Goal: Information Seeking & Learning: Learn about a topic

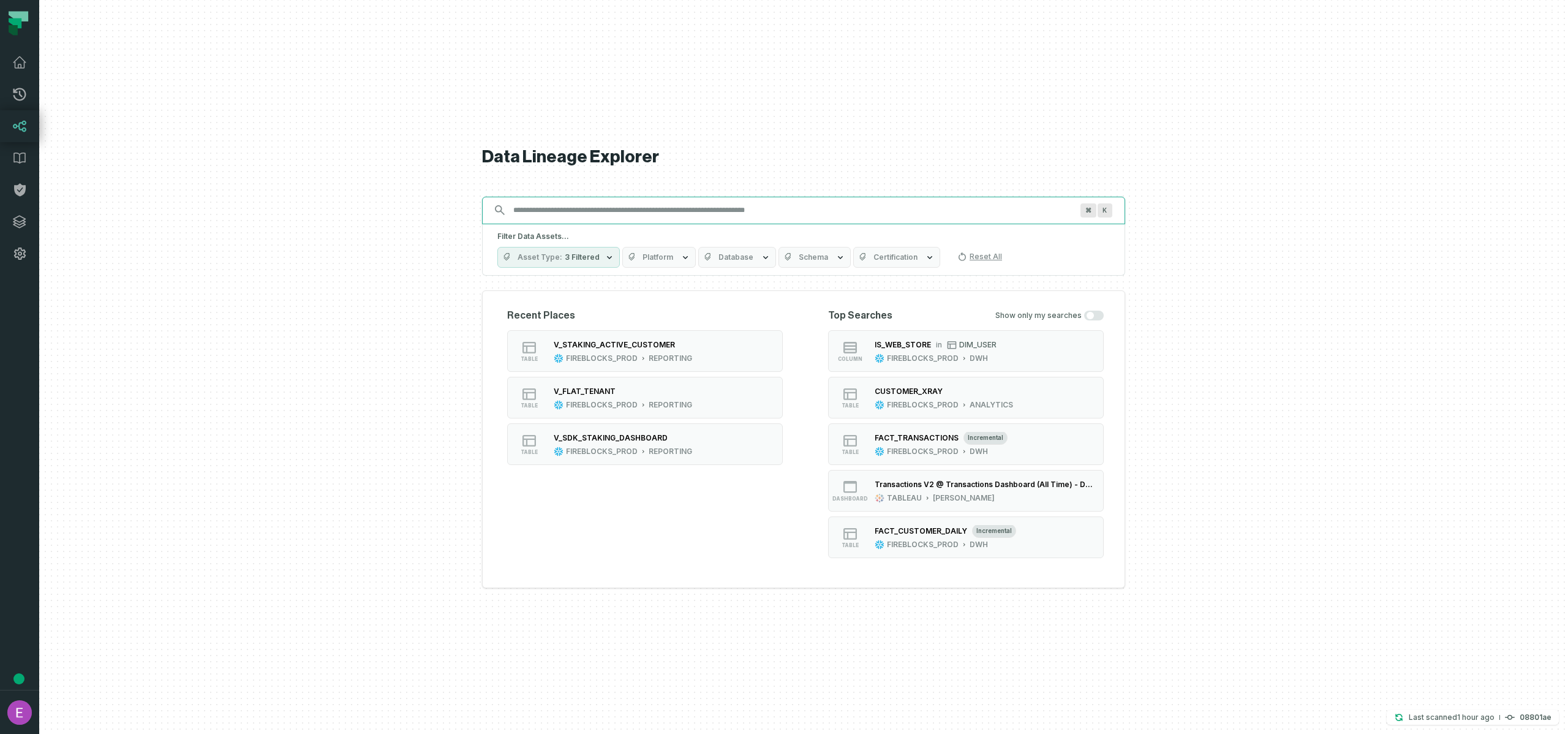
click at [876, 201] on input "Discovery Provider cmdk menu" at bounding box center [793, 210] width 574 height 19
paste input "**********"
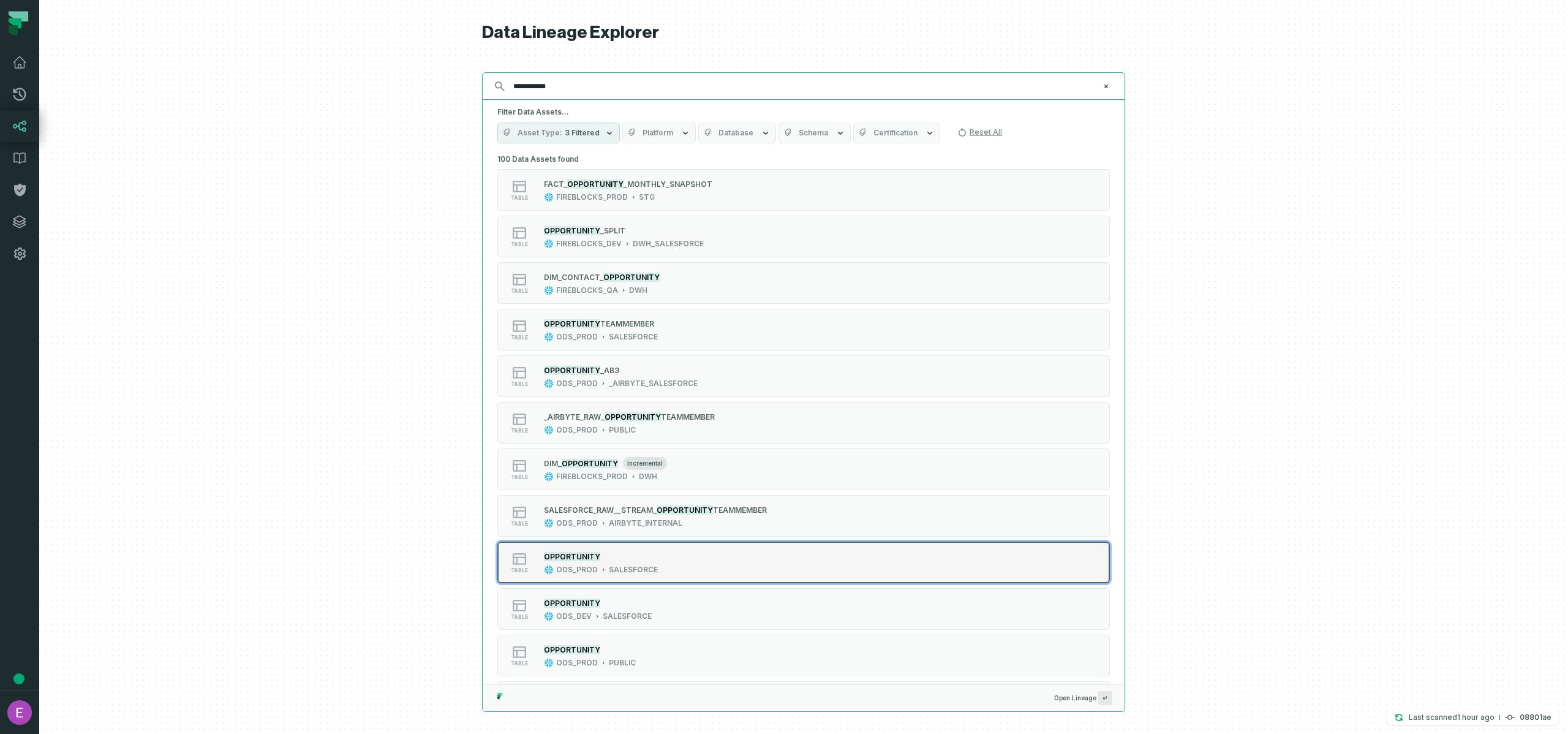
type input "**********"
click at [681, 569] on div "table OPPORTUNITY ODS_PROD SALESFORCE" at bounding box center [653, 562] width 306 height 24
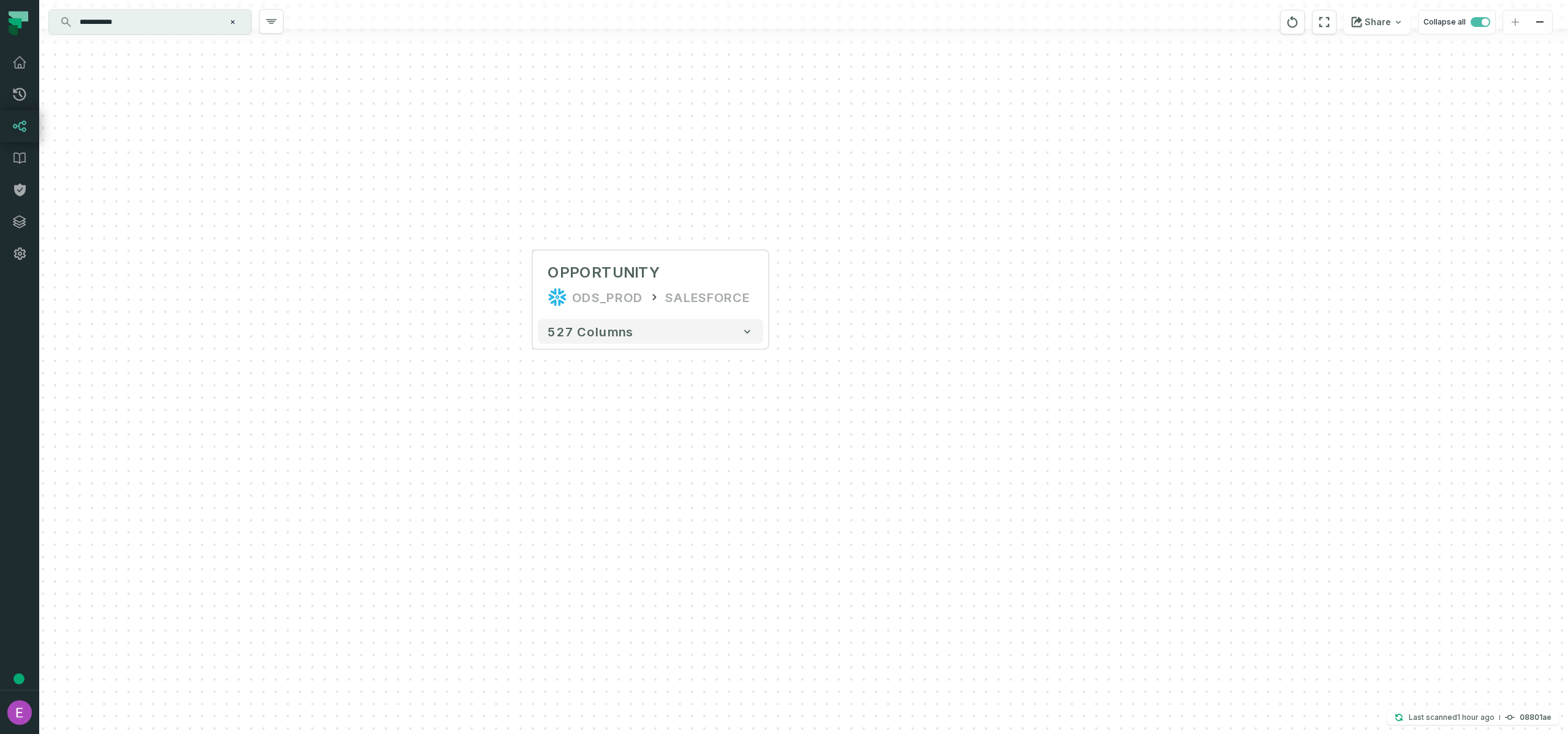
drag, startPoint x: 1066, startPoint y: 345, endPoint x: 912, endPoint y: 278, distance: 167.9
click at [912, 278] on div "+ OPPORTUNITY ODS_PROD SALESFORCE + 527 columns" at bounding box center [803, 367] width 1529 height 734
click at [533, 289] on button "+" at bounding box center [533, 285] width 22 height 22
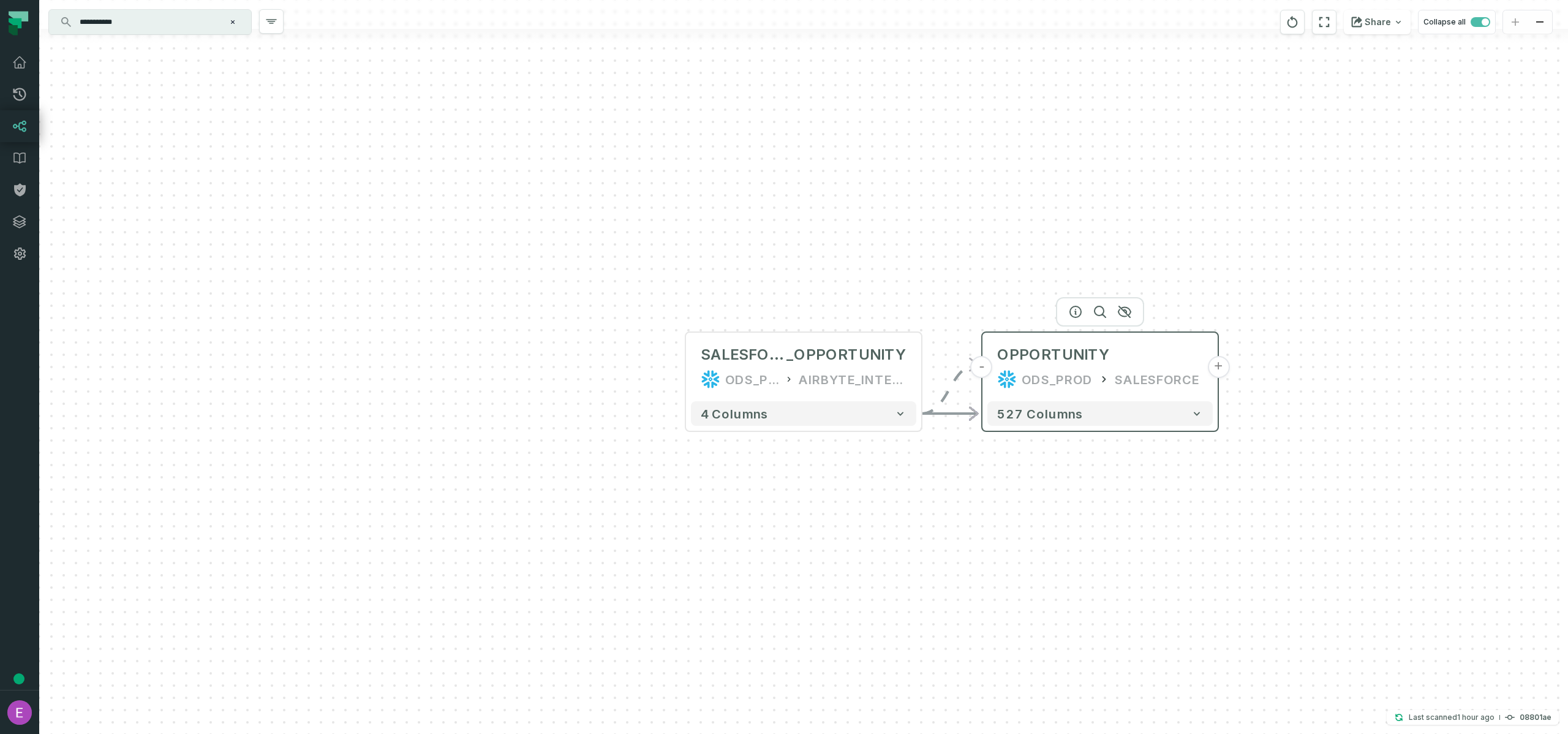
click at [987, 370] on button "-" at bounding box center [982, 367] width 22 height 22
click at [1217, 372] on button "+" at bounding box center [1218, 367] width 22 height 22
click at [1213, 369] on button "+" at bounding box center [1217, 367] width 22 height 22
click at [987, 372] on button "-" at bounding box center [985, 366] width 22 height 22
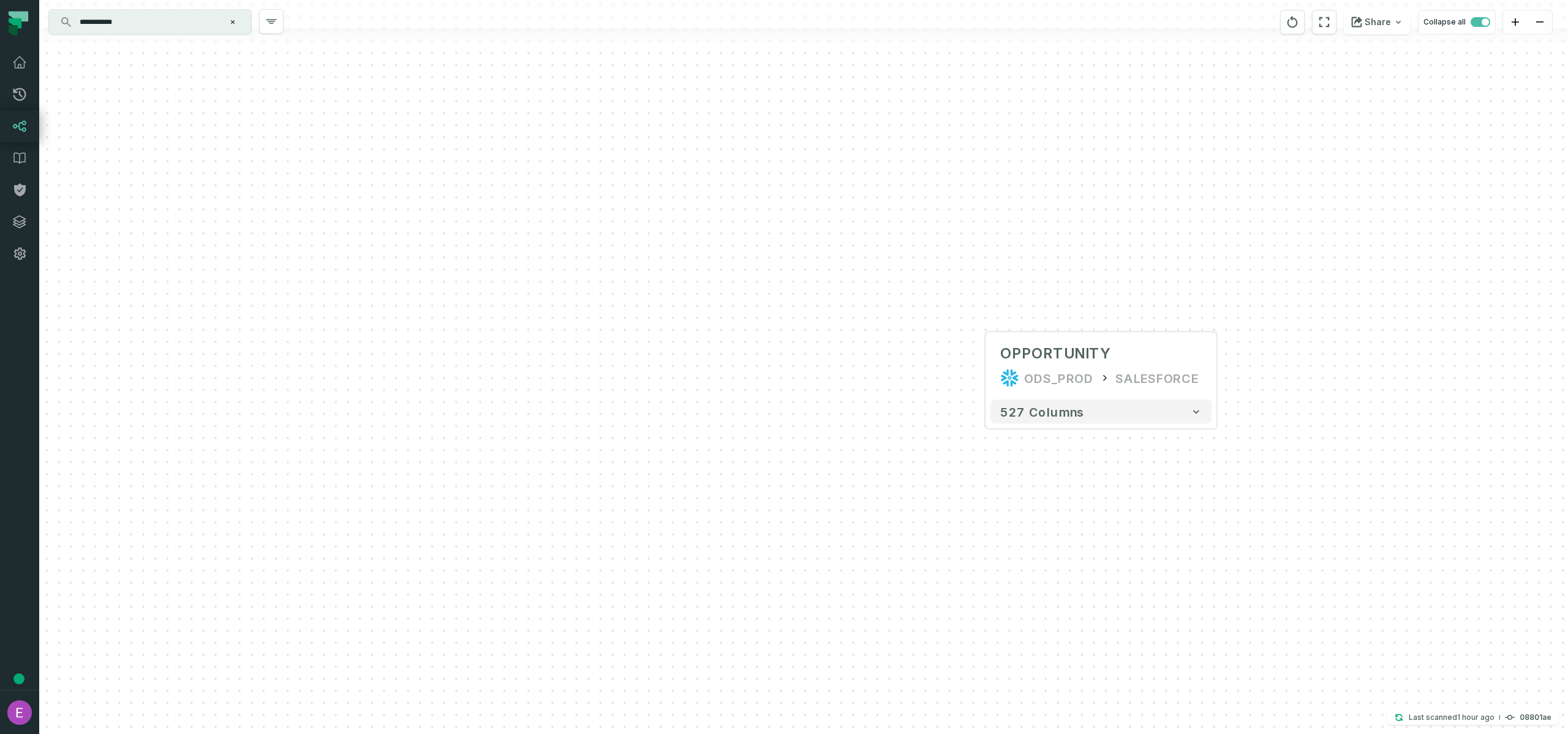
drag, startPoint x: 1250, startPoint y: 378, endPoint x: 999, endPoint y: 374, distance: 251.0
click at [999, 374] on div "+ OPPORTUNITY ODS_PROD SALESFORCE + 527 columns" at bounding box center [803, 367] width 1529 height 734
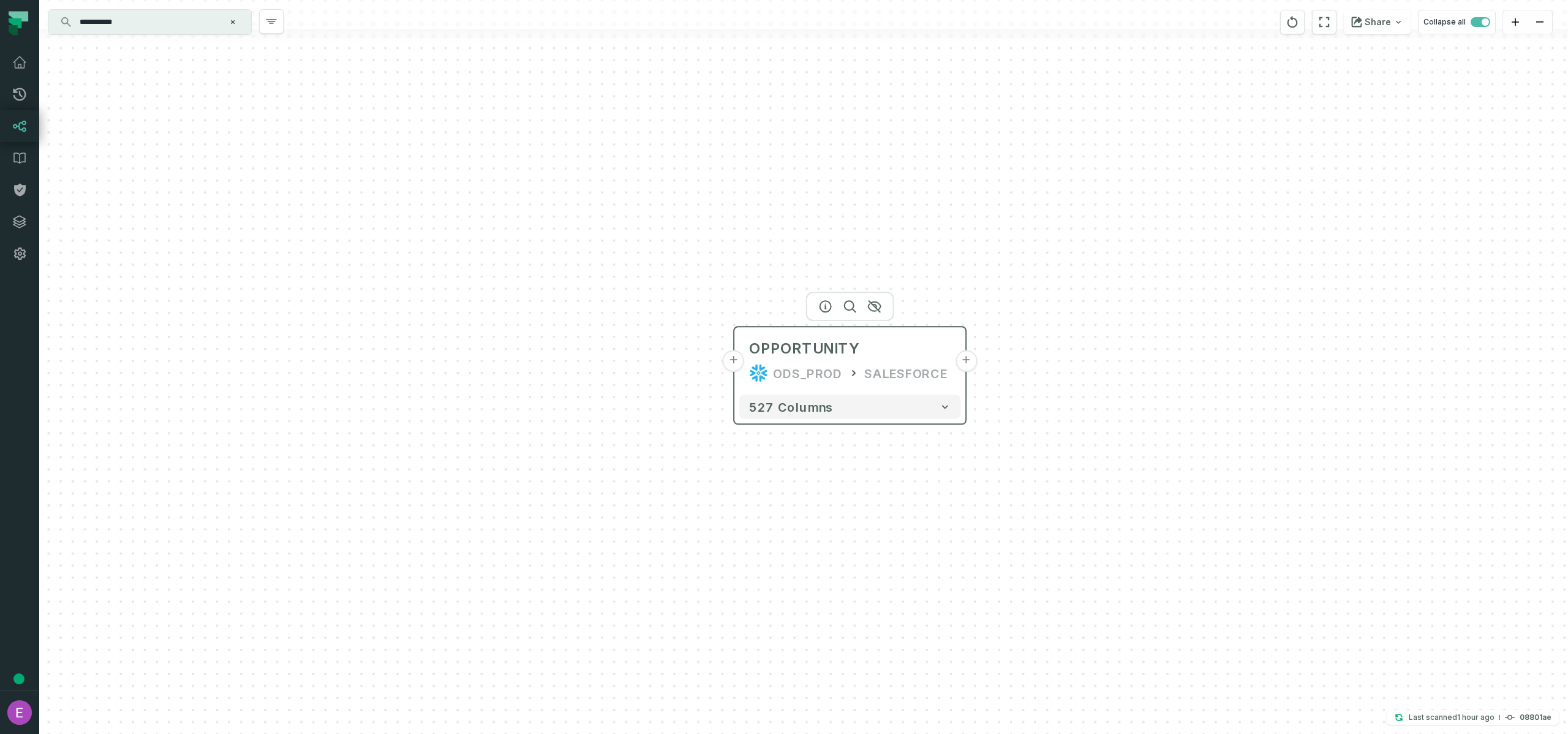
click at [964, 368] on button "+" at bounding box center [966, 361] width 22 height 22
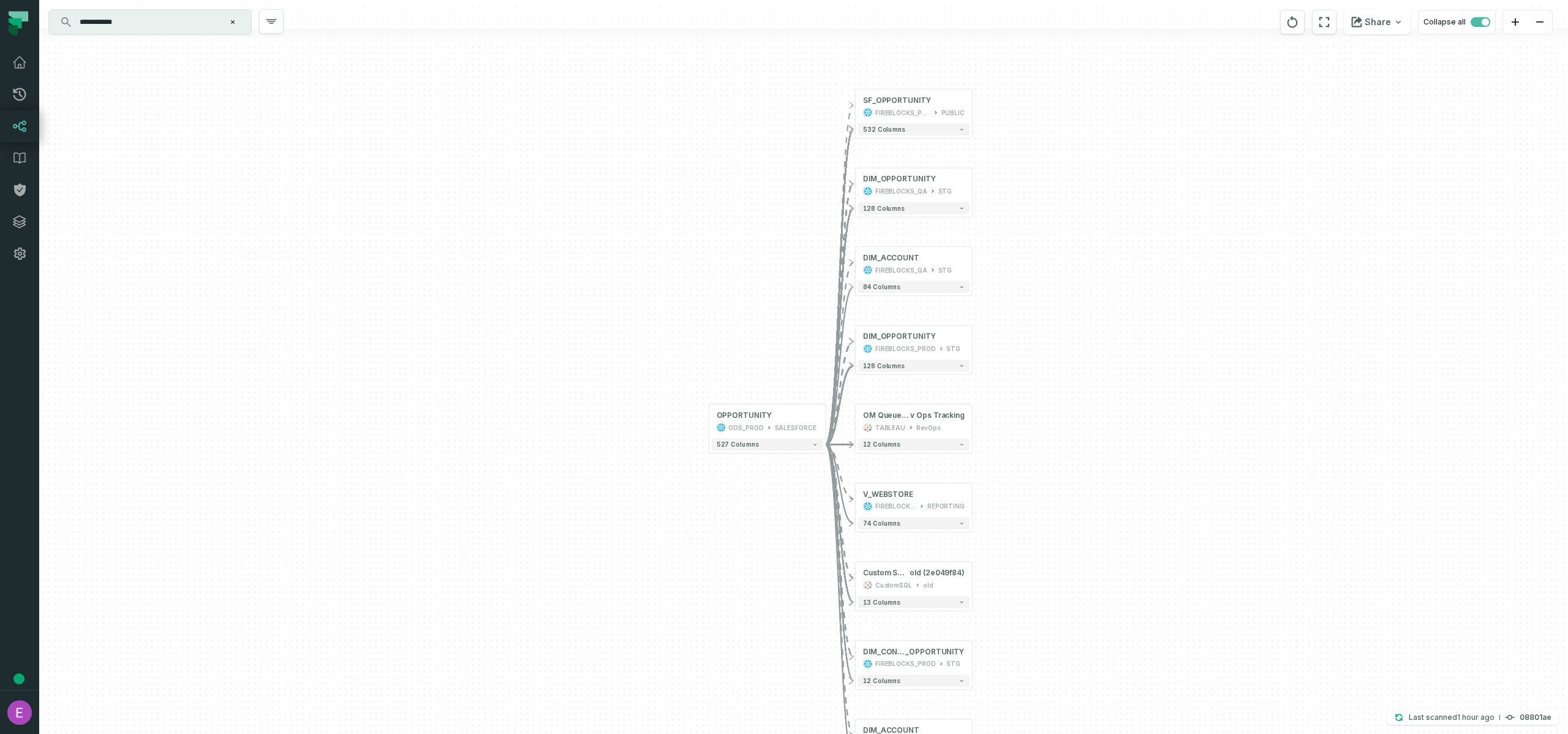
drag, startPoint x: 933, startPoint y: 360, endPoint x: 1046, endPoint y: 356, distance: 113.1
click at [1046, 356] on div "- SF_OPPORTUNITY FIREBLOCKS_PROD PUBLIC + 532 columns + DIM_OPPORTUNITY FIREBLO…" at bounding box center [803, 367] width 1529 height 734
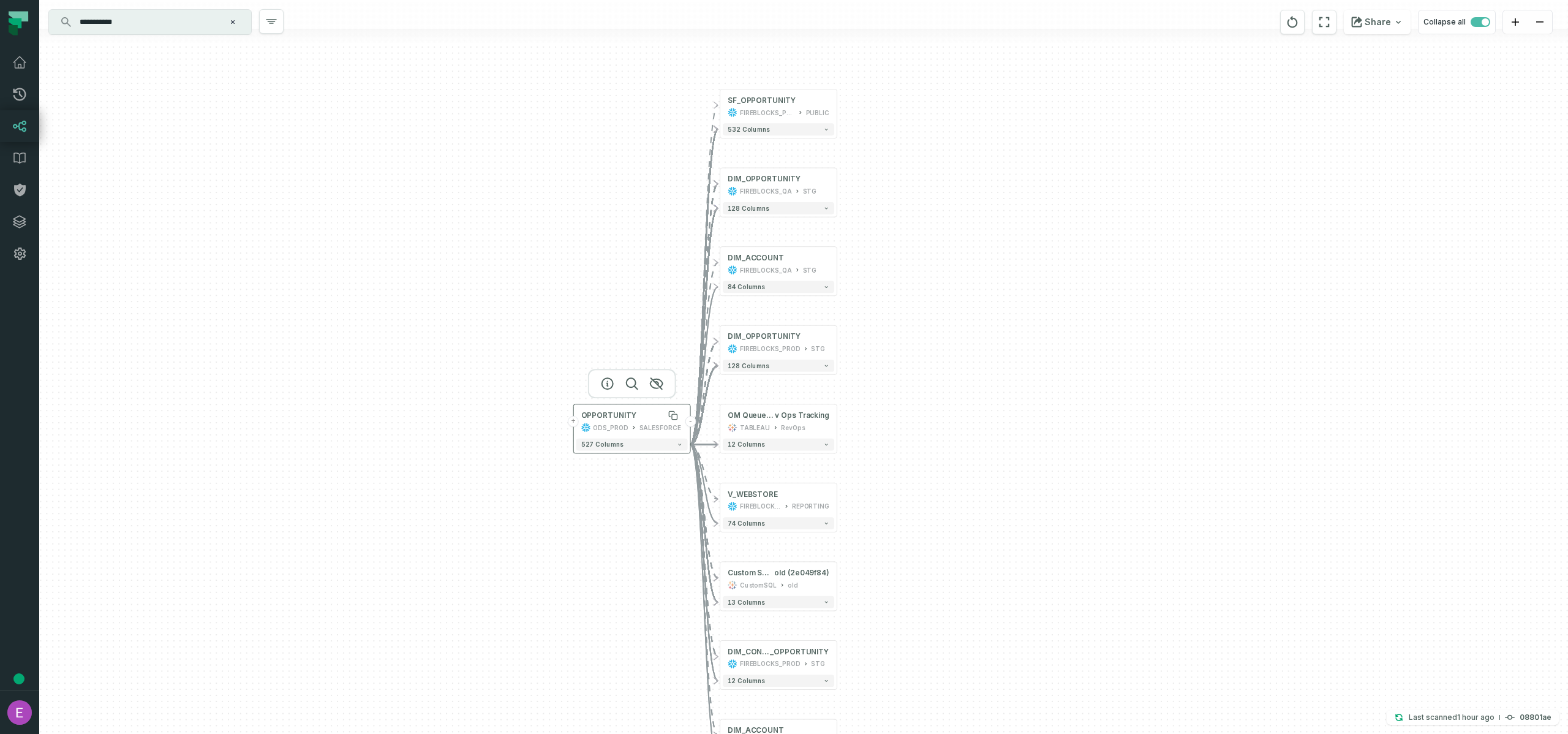
drag, startPoint x: 789, startPoint y: 417, endPoint x: 646, endPoint y: 417, distance: 143.0
click at [646, 417] on div "OPPORTUNITY" at bounding box center [632, 415] width 101 height 10
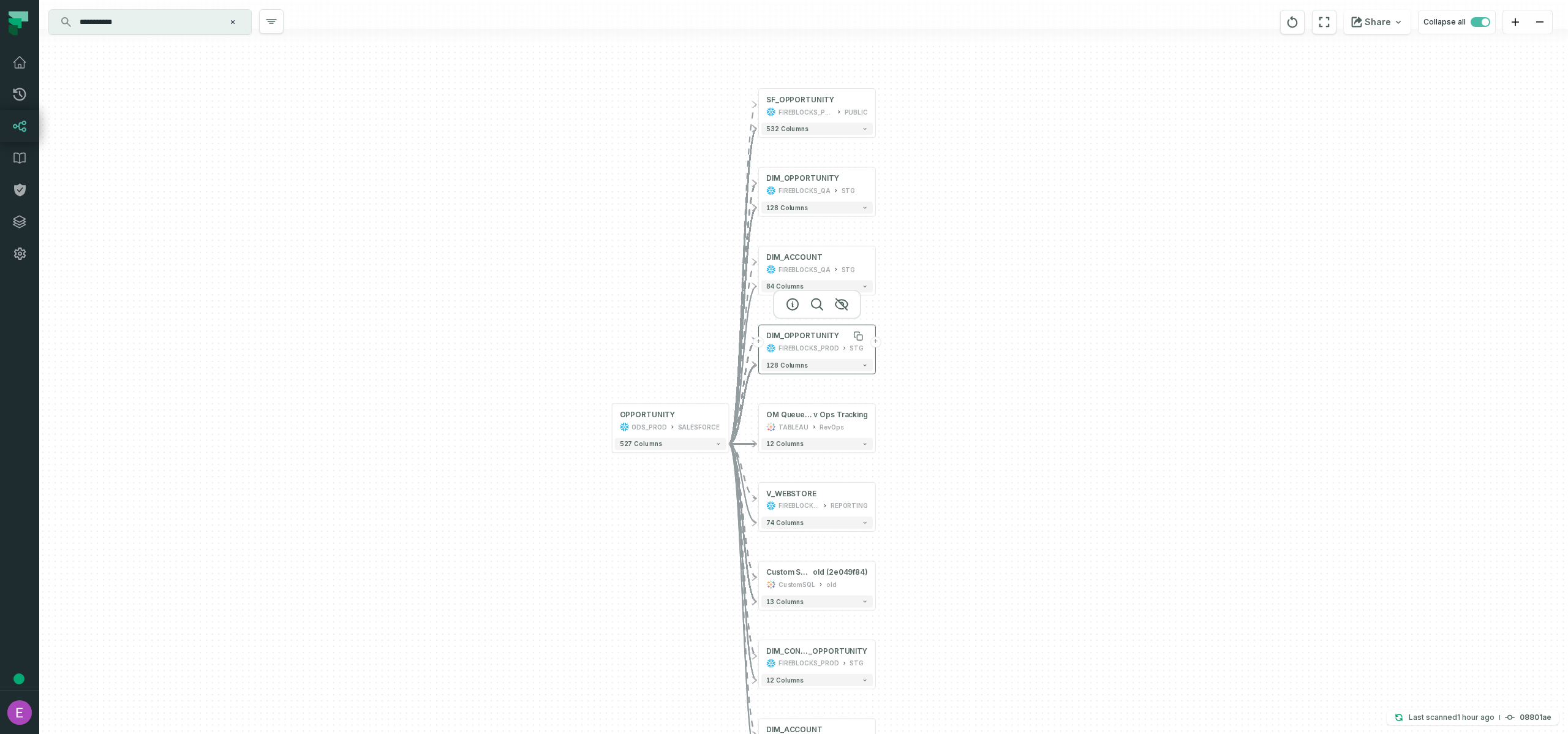
drag, startPoint x: 792, startPoint y: 340, endPoint x: 835, endPoint y: 340, distance: 43.0
click at [835, 340] on div "DIM_OPPORTUNITY" at bounding box center [803, 336] width 74 height 10
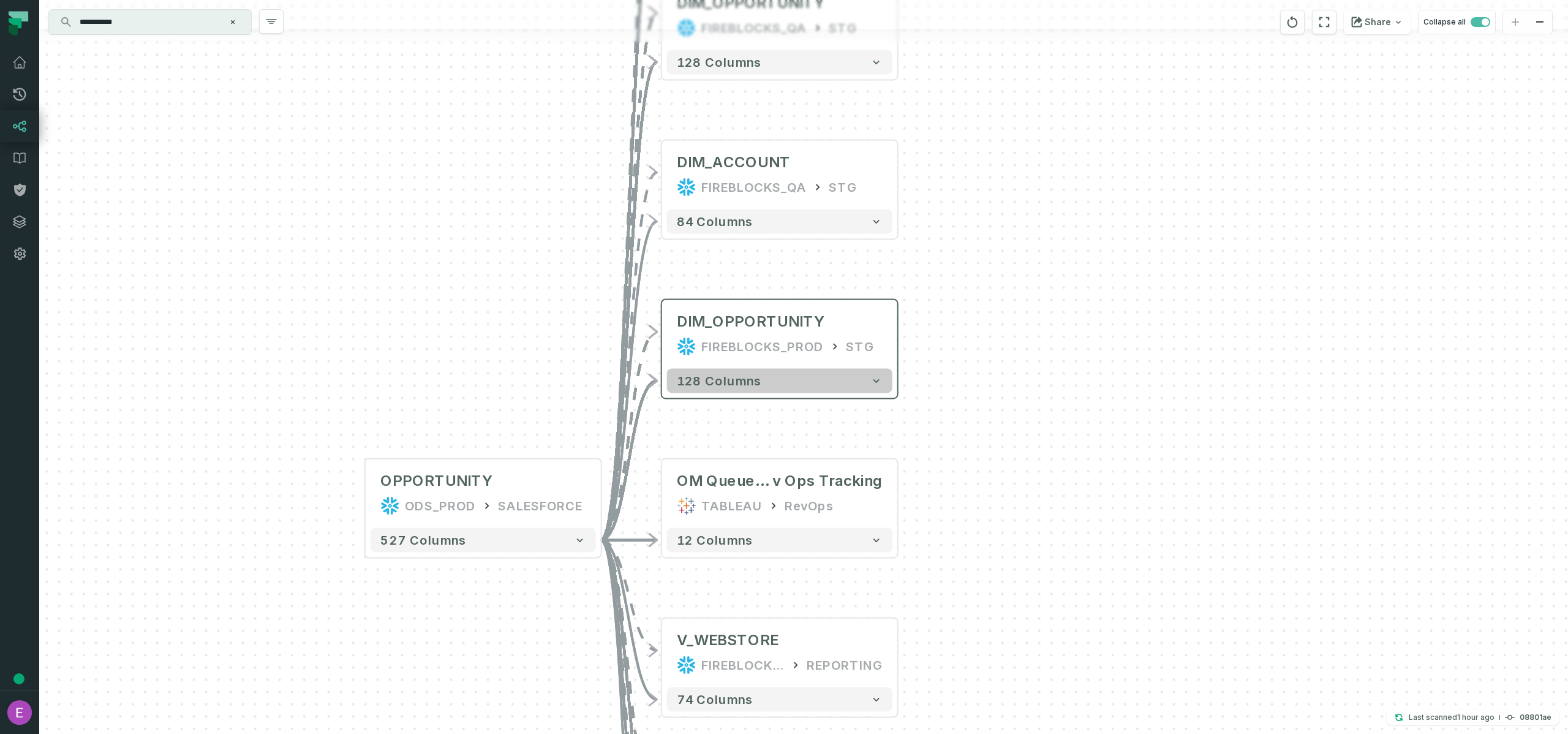
click at [790, 381] on button "128 columns" at bounding box center [780, 380] width 226 height 24
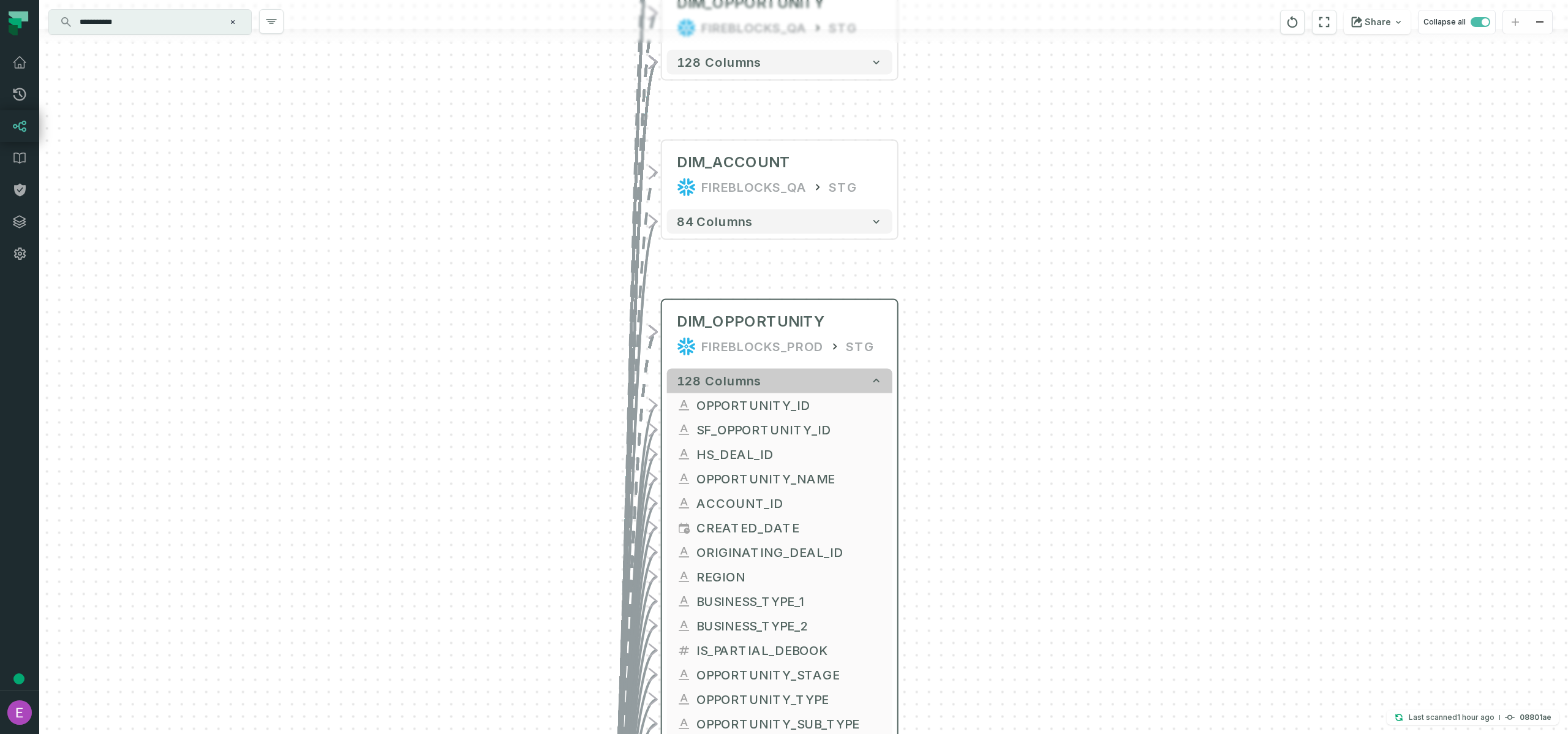
click at [790, 381] on button "128 columns" at bounding box center [780, 380] width 226 height 24
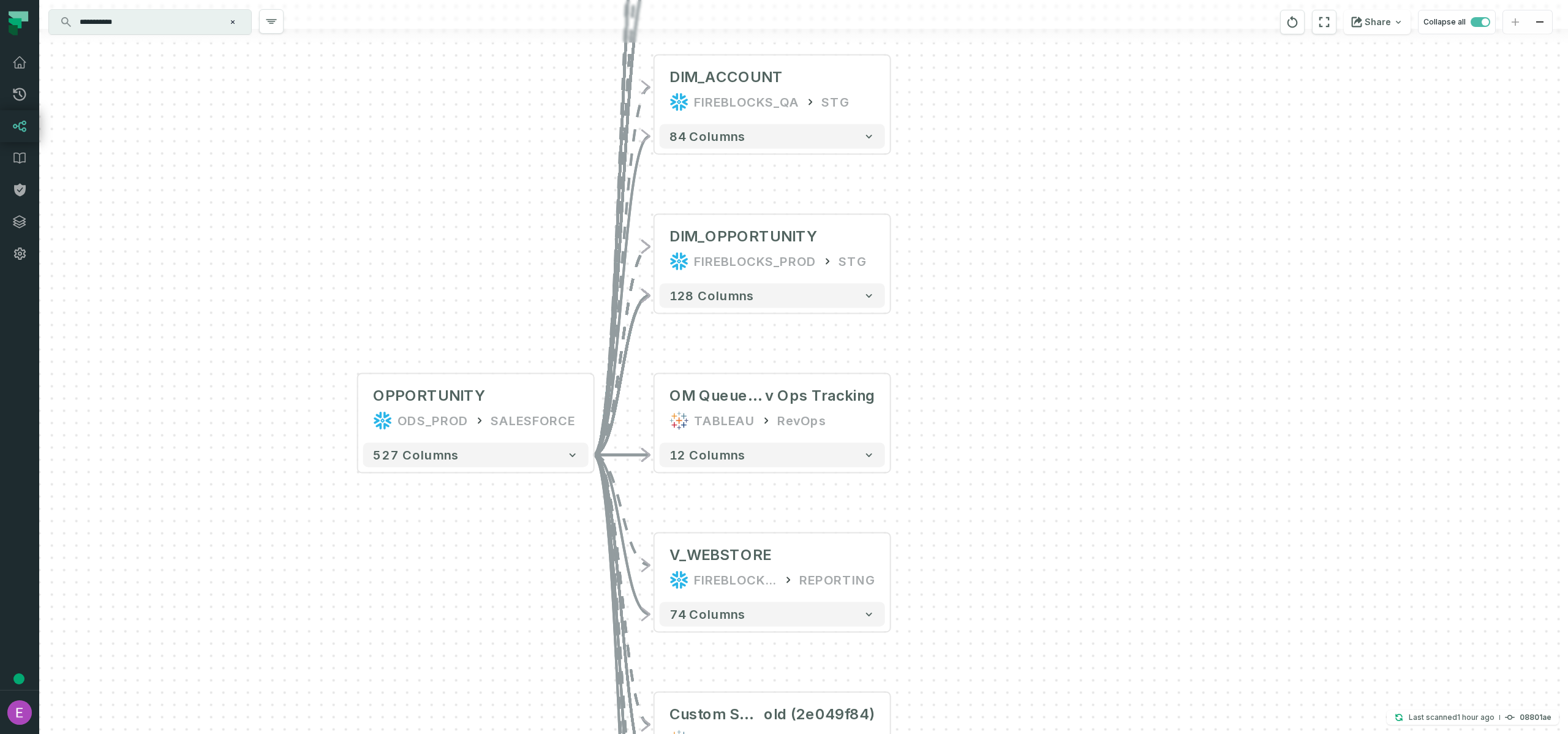
drag, startPoint x: 1016, startPoint y: 416, endPoint x: 1008, endPoint y: 331, distance: 85.4
click at [1008, 331] on div "- SF_OPPORTUNITY FIREBLOCKS_PROD PUBLIC + 532 columns + DIM_OPPORTUNITY FIREBLO…" at bounding box center [803, 367] width 1529 height 734
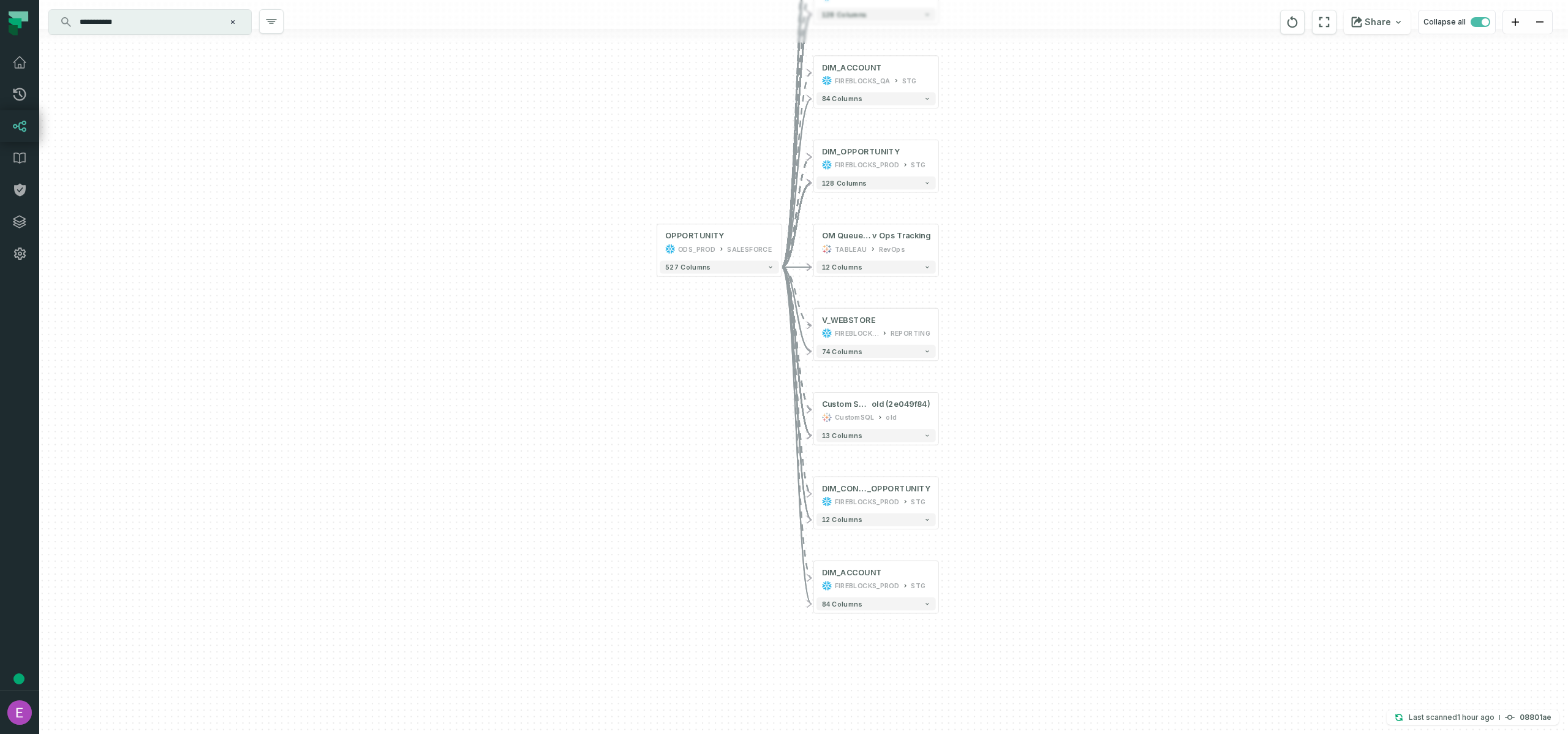
drag, startPoint x: 1024, startPoint y: 369, endPoint x: 1025, endPoint y: 233, distance: 136.0
click at [1024, 233] on div "- SF_OPPORTUNITY FIREBLOCKS_PROD PUBLIC + 532 columns + DIM_OPPORTUNITY FIREBLO…" at bounding box center [803, 367] width 1529 height 734
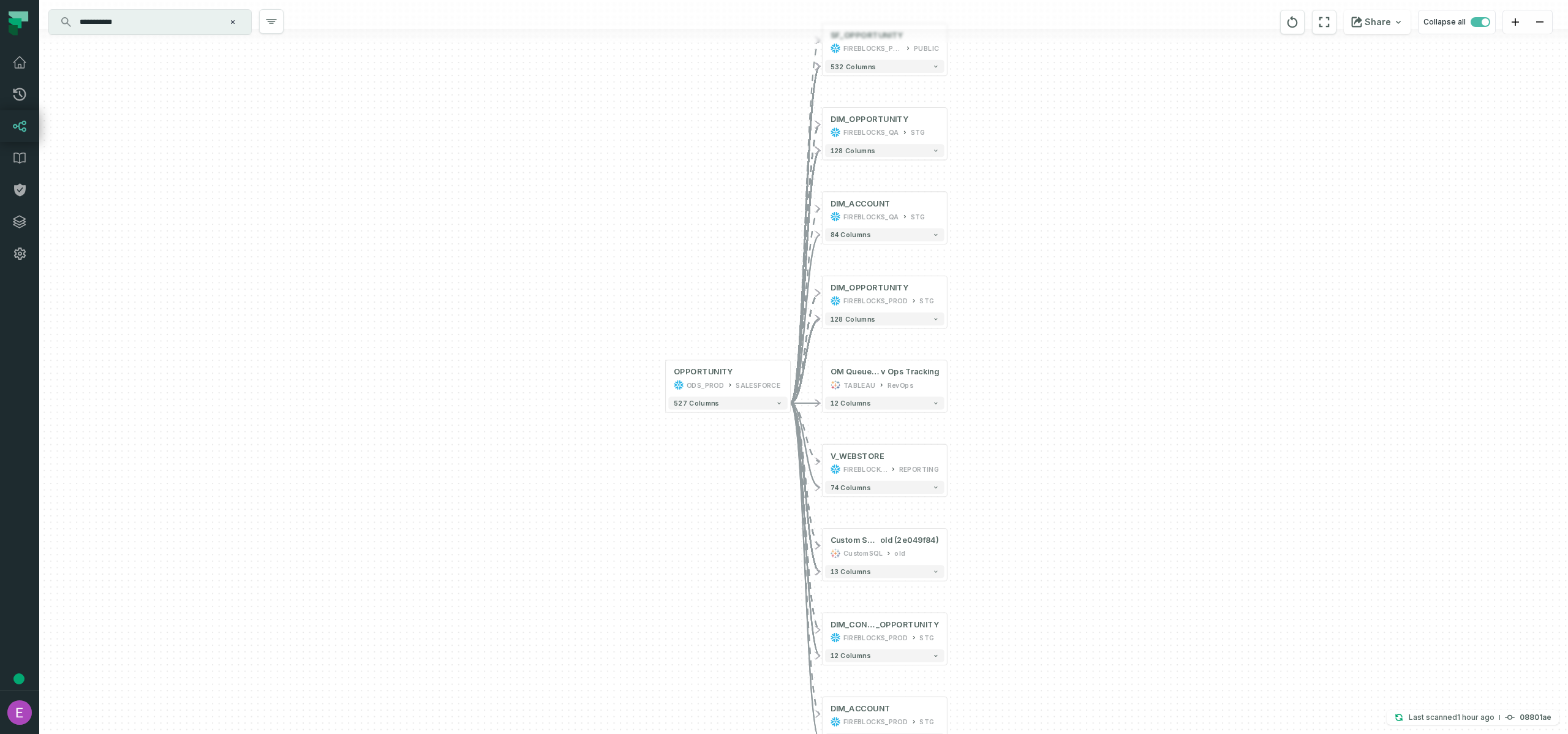
drag, startPoint x: 1025, startPoint y: 233, endPoint x: 1031, endPoint y: 429, distance: 196.1
click at [1031, 428] on div "- SF_OPPORTUNITY FIREBLOCKS_PROD PUBLIC + 532 columns + DIM_OPPORTUNITY FIREBLO…" at bounding box center [803, 367] width 1529 height 734
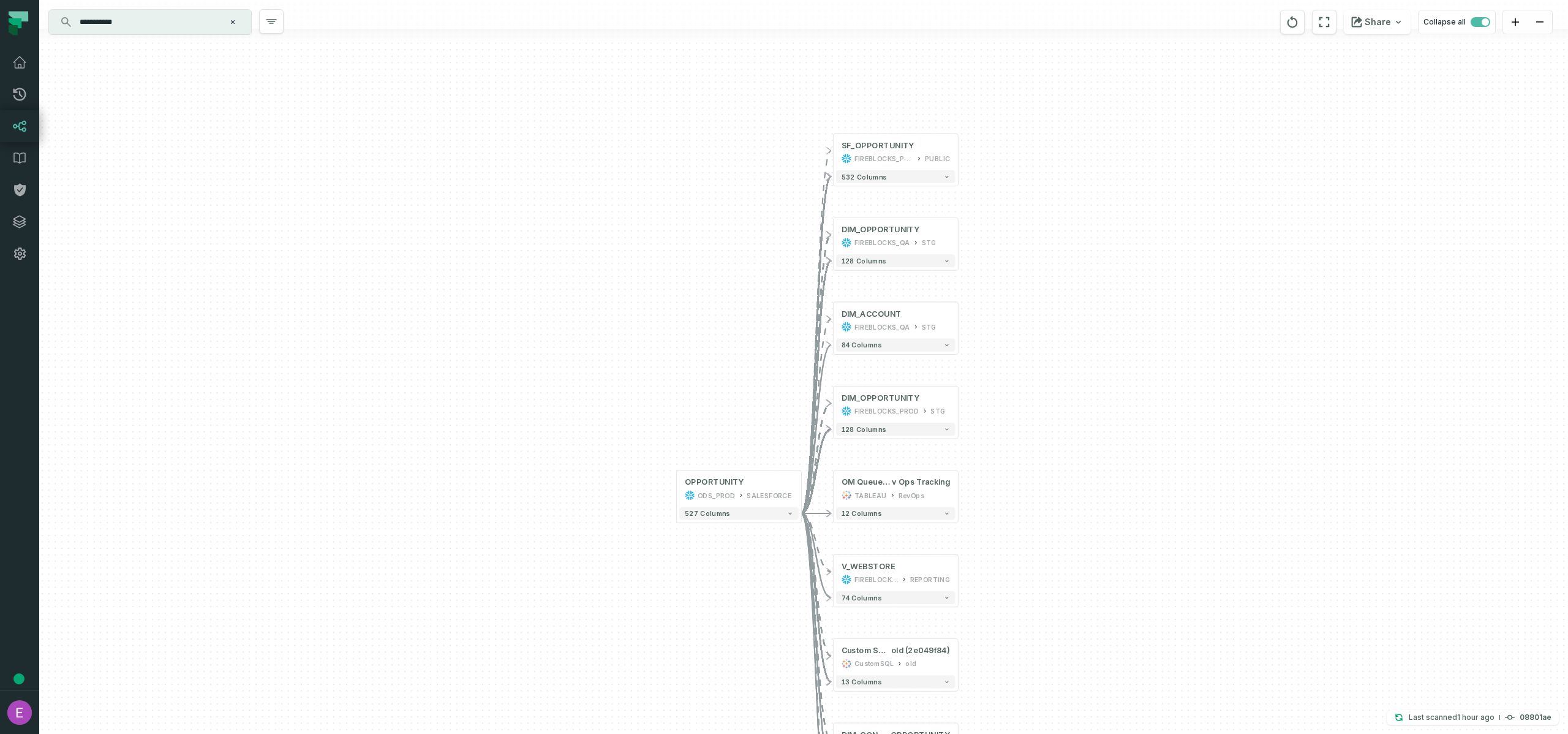
drag, startPoint x: 1031, startPoint y: 429, endPoint x: 1043, endPoint y: 512, distance: 83.9
click at [1043, 513] on div "- SF_OPPORTUNITY FIREBLOCKS_PROD PUBLIC + 532 columns + DIM_OPPORTUNITY FIREBLO…" at bounding box center [803, 367] width 1529 height 734
click at [957, 406] on button "+" at bounding box center [958, 403] width 12 height 12
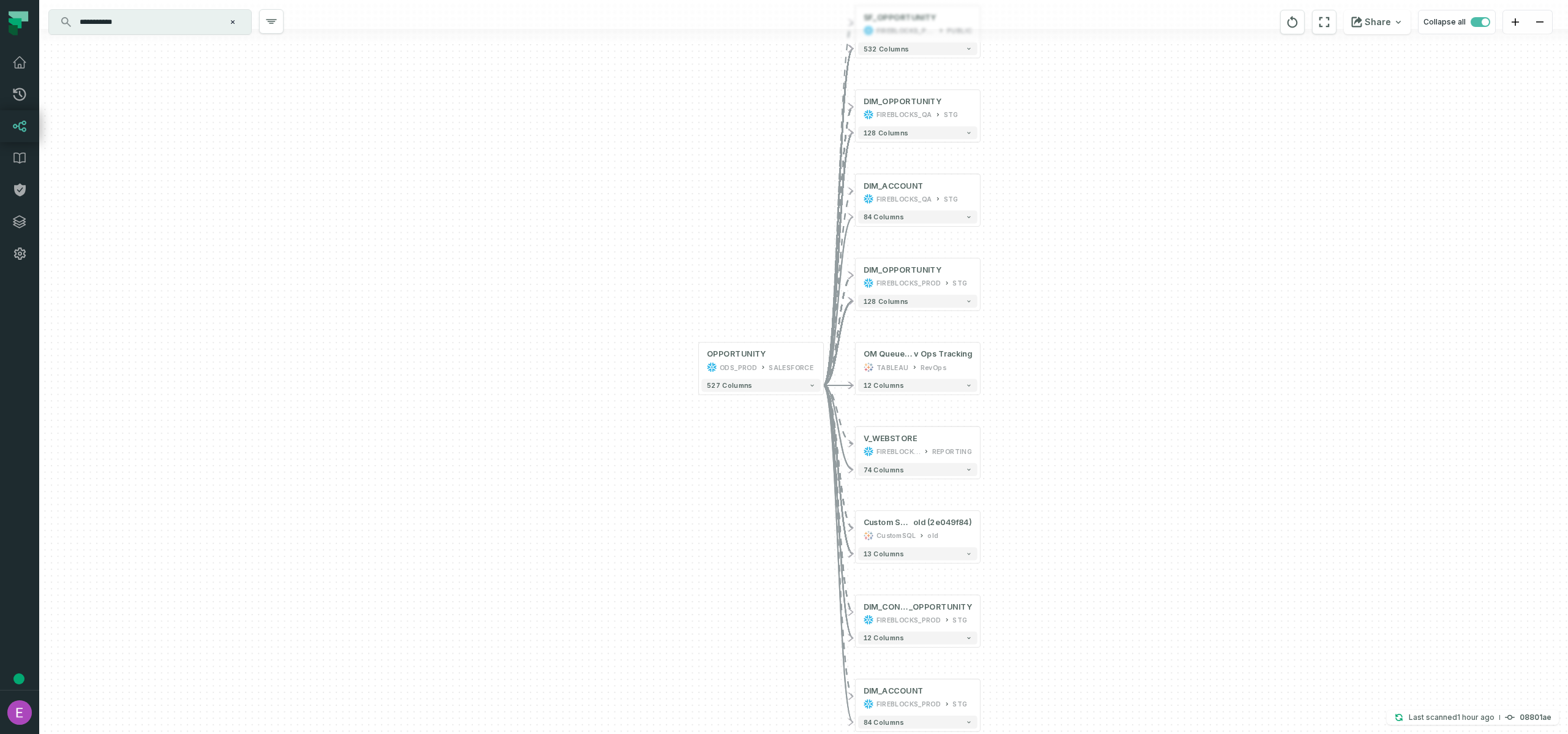
drag, startPoint x: 1062, startPoint y: 435, endPoint x: 1085, endPoint y: 309, distance: 128.1
click at [1085, 309] on div "- SF_OPPORTUNITY FIREBLOCKS_PROD PUBLIC + 532 columns + DIM_OPPORTUNITY FIREBLO…" at bounding box center [803, 367] width 1529 height 734
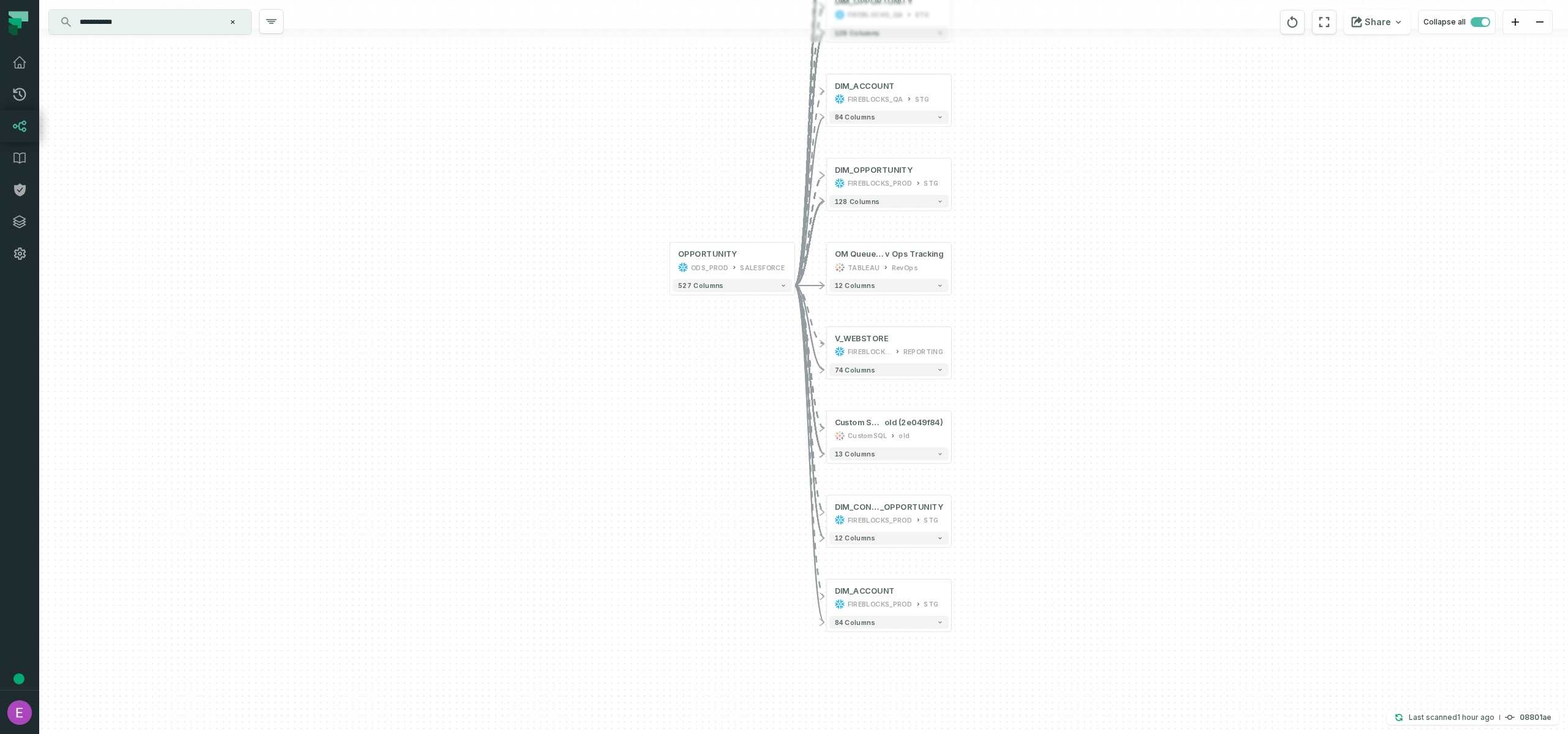
drag, startPoint x: 1071, startPoint y: 394, endPoint x: 1063, endPoint y: 397, distance: 8.5
click at [1062, 397] on div "- SF_OPPORTUNITY FIREBLOCKS_PROD PUBLIC + 532 columns + DIM_OPPORTUNITY FIREBLO…" at bounding box center [803, 367] width 1529 height 734
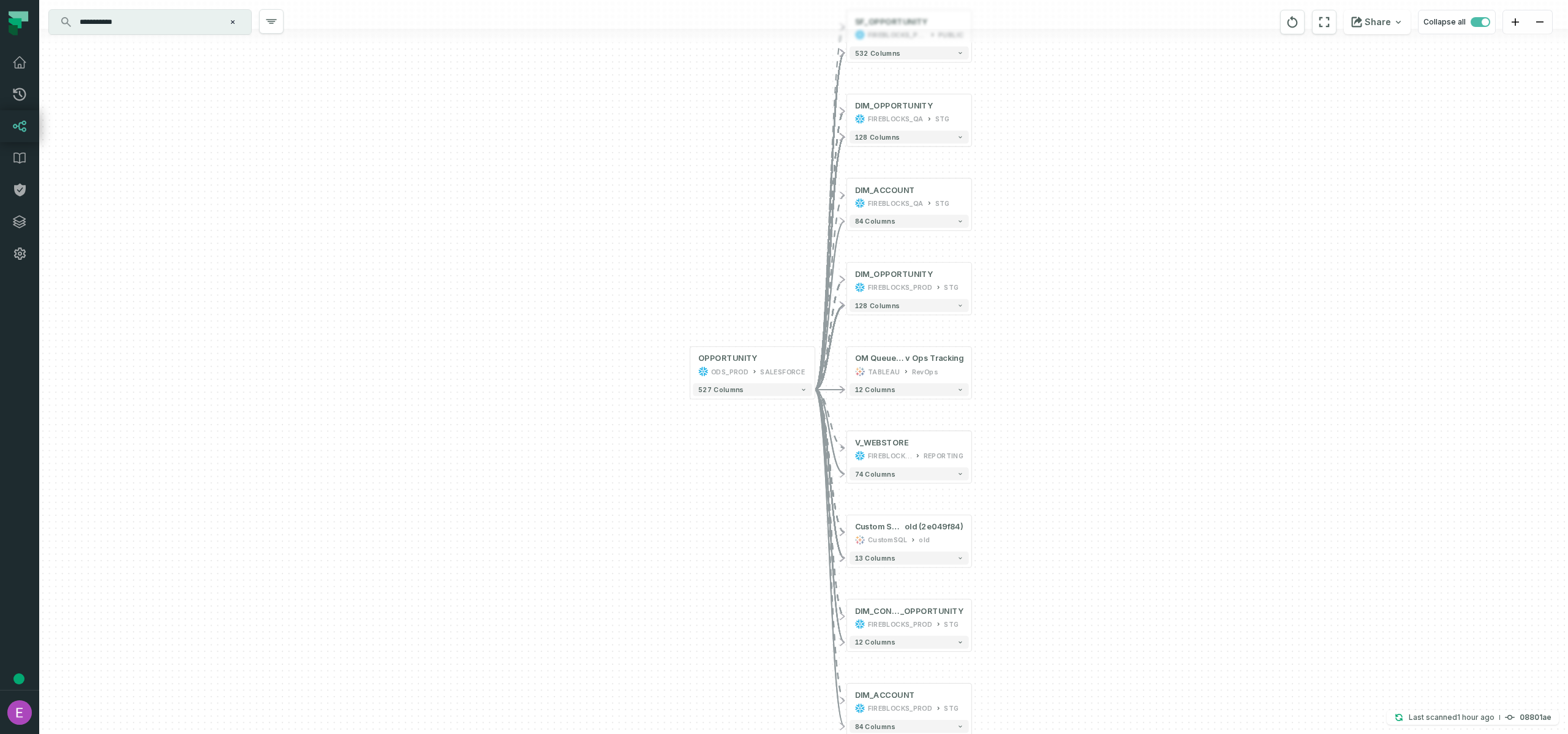
drag, startPoint x: 1067, startPoint y: 387, endPoint x: 1082, endPoint y: 490, distance: 104.1
click at [1081, 491] on div "- SF_OPPORTUNITY FIREBLOCKS_PROD PUBLIC + 532 columns + DIM_OPPORTUNITY FIREBLO…" at bounding box center [803, 367] width 1529 height 734
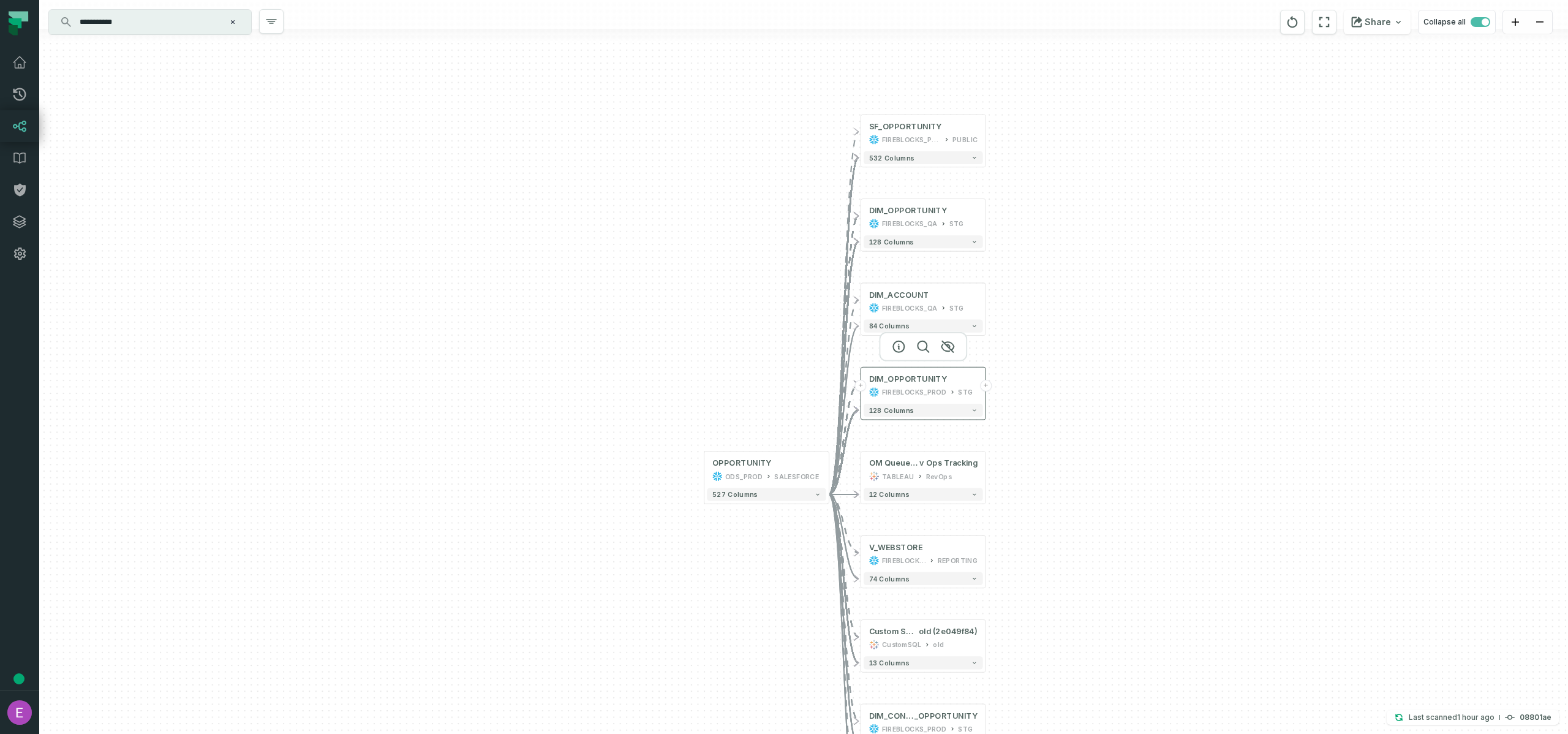
click at [958, 390] on div "STG" at bounding box center [965, 392] width 15 height 10
click at [985, 388] on button "+" at bounding box center [985, 385] width 12 height 12
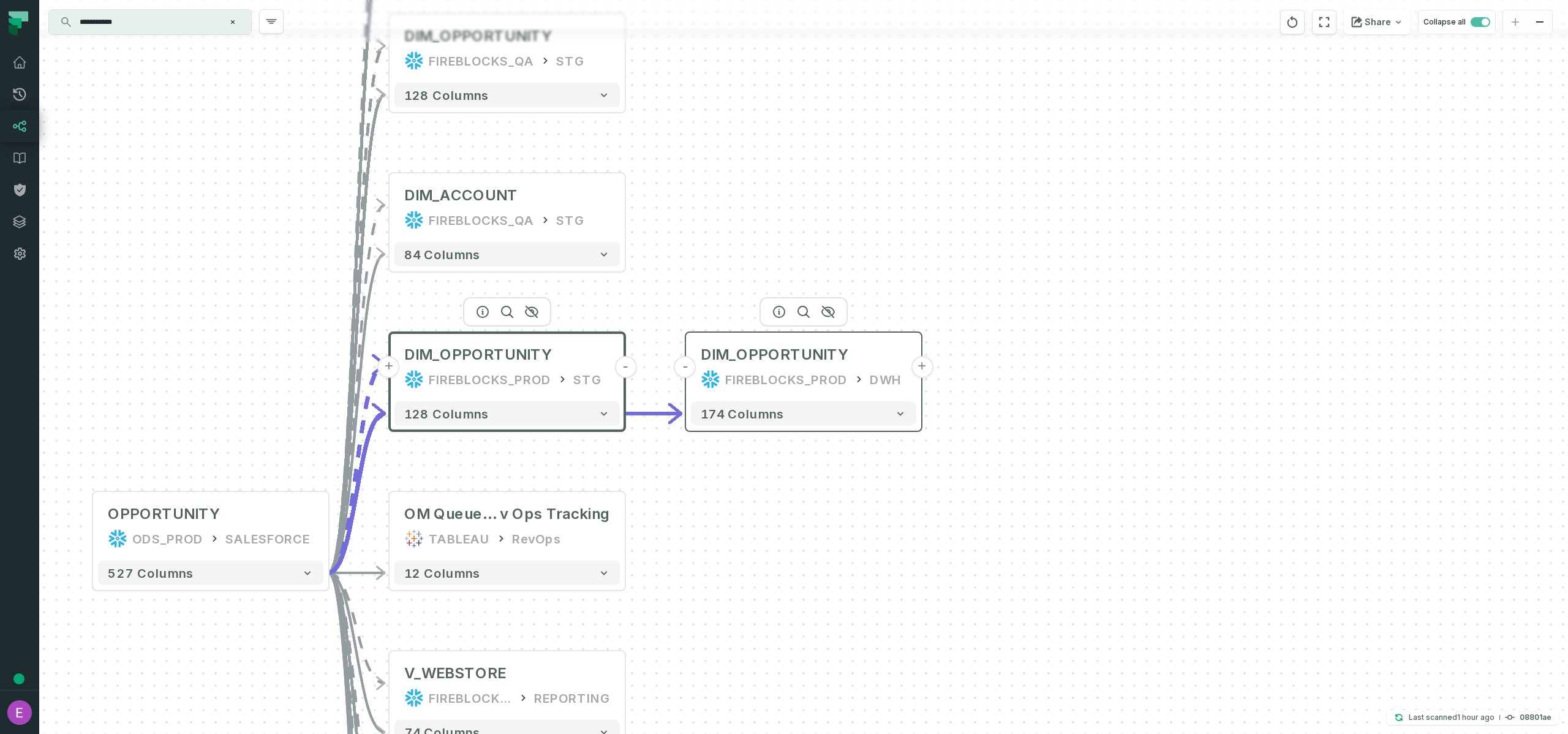
click at [922, 372] on button "+" at bounding box center [922, 367] width 22 height 22
click at [1057, 365] on div "- DIM_OPPORTUNITY FIREBLOCKS_PROD DWH + 174 columns - SF_OPPORTUNITY FIREBLOCKS…" at bounding box center [803, 367] width 1529 height 734
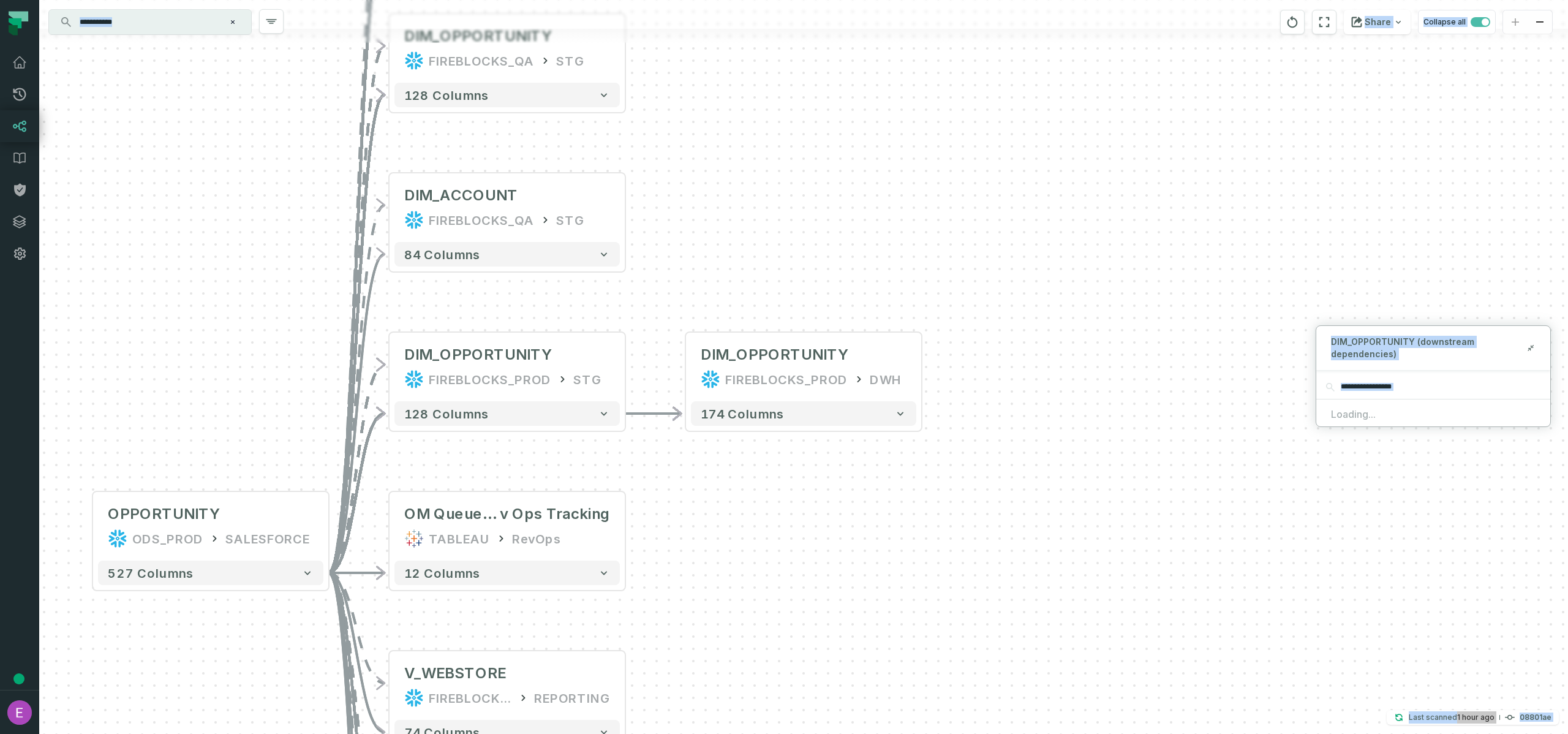
drag, startPoint x: 1330, startPoint y: 403, endPoint x: 941, endPoint y: 385, distance: 389.4
click at [949, 385] on div "**********" at bounding box center [803, 367] width 1529 height 734
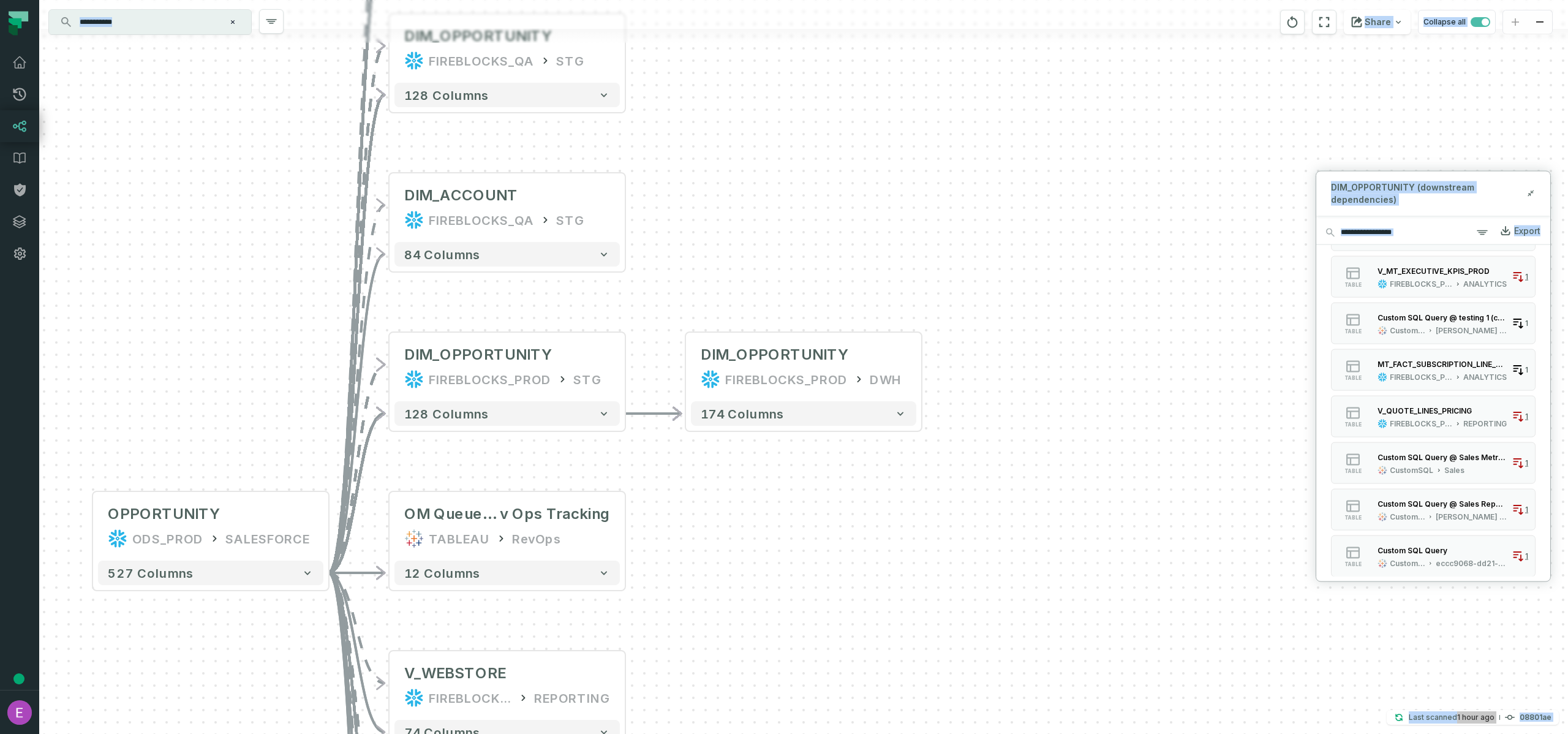
scroll to position [1166, 0]
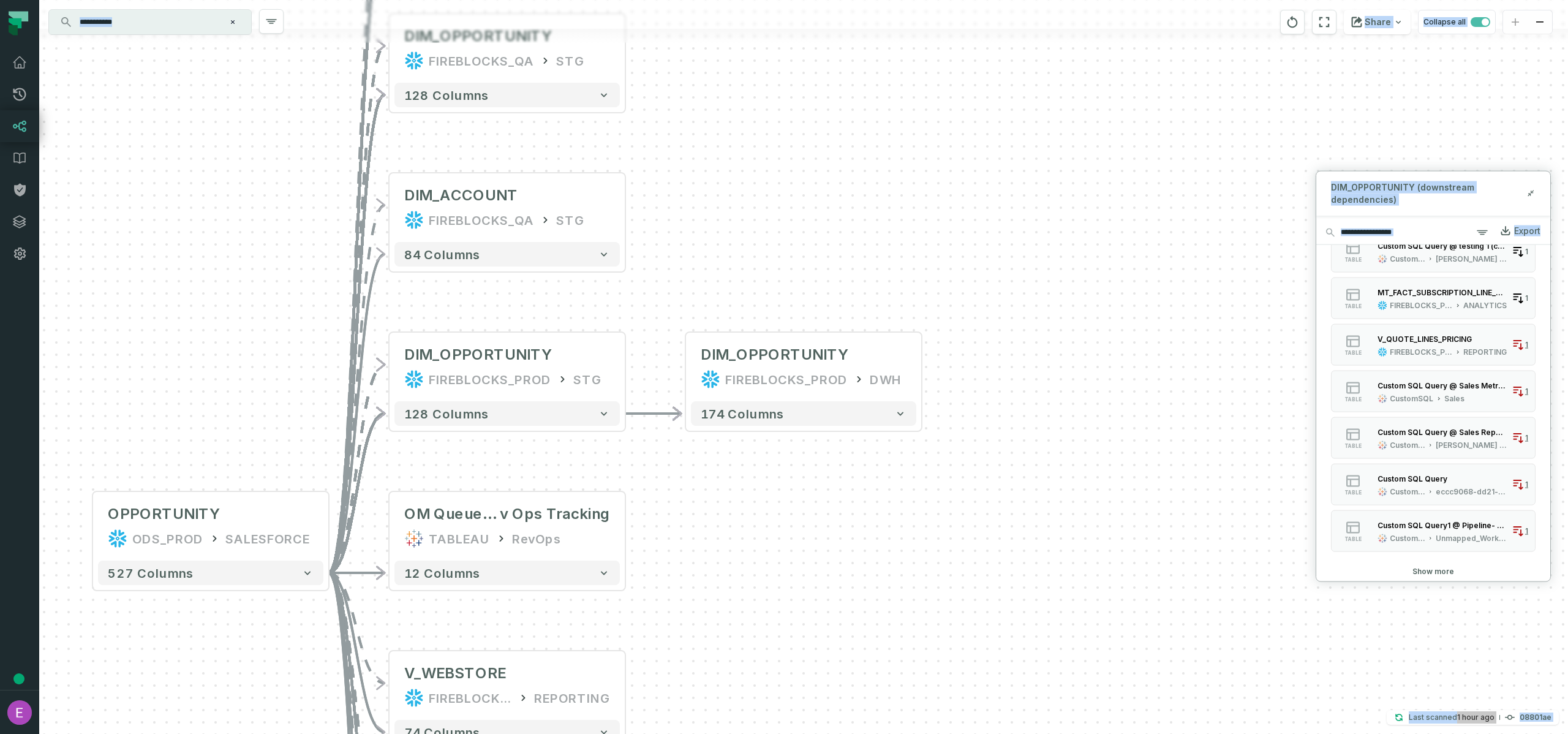
click at [1119, 333] on div "- DIM_OPPORTUNITY FIREBLOCKS_PROD DWH + 174 columns - SF_OPPORTUNITY FIREBLOCKS…" at bounding box center [803, 367] width 1529 height 734
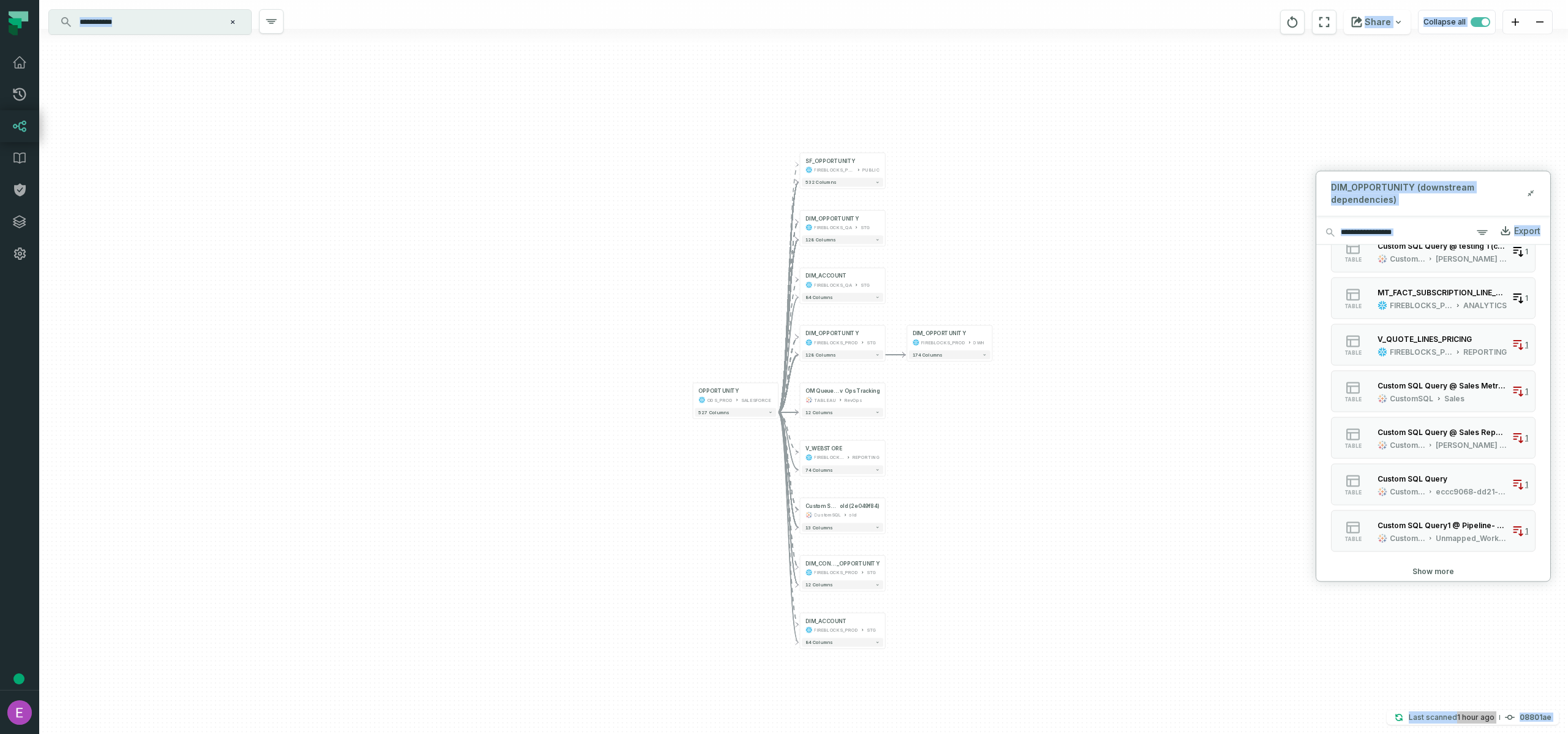
drag, startPoint x: 1120, startPoint y: 322, endPoint x: 1000, endPoint y: 303, distance: 121.5
click at [1001, 303] on div "- DIM_OPPORTUNITY FIREBLOCKS_PROD DWH + 174 columns - SF_OPPORTUNITY FIREBLOCKS…" at bounding box center [803, 367] width 1529 height 734
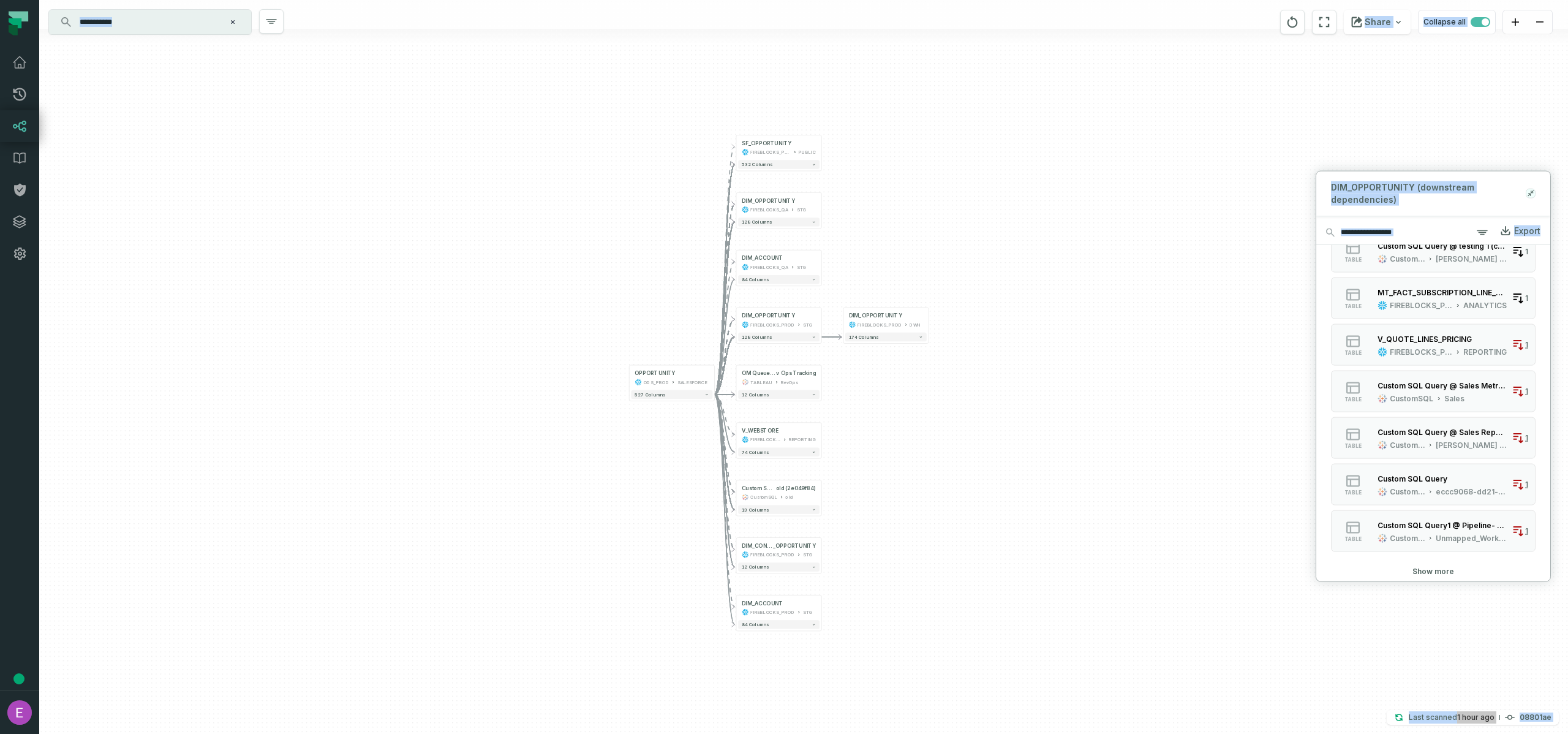
click at [1531, 194] on icon at bounding box center [1530, 195] width 3 height 3
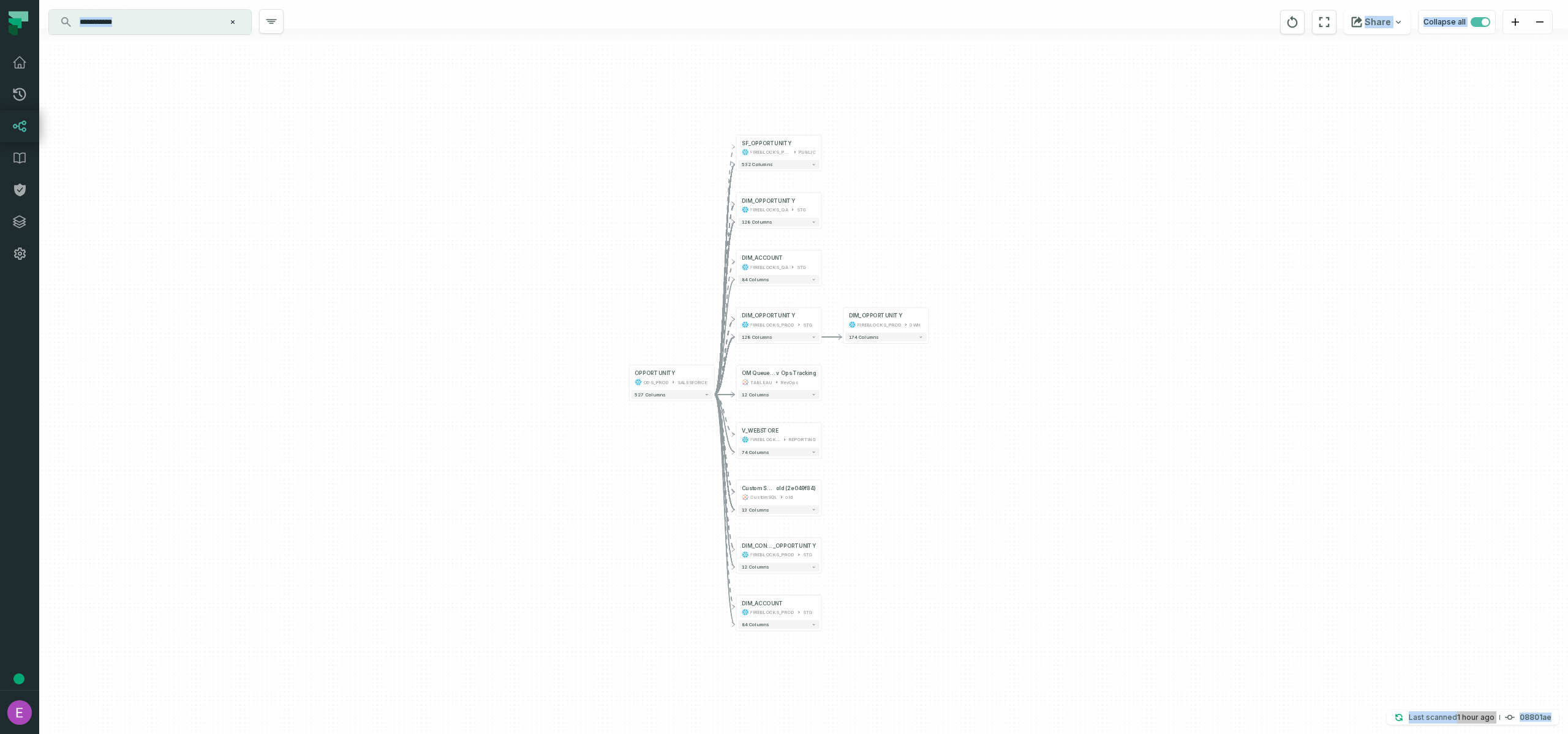
click at [1203, 250] on div "- DIM_OPPORTUNITY FIREBLOCKS_PROD DWH + 174 columns - SF_OPPORTUNITY FIREBLOCKS…" at bounding box center [803, 367] width 1529 height 734
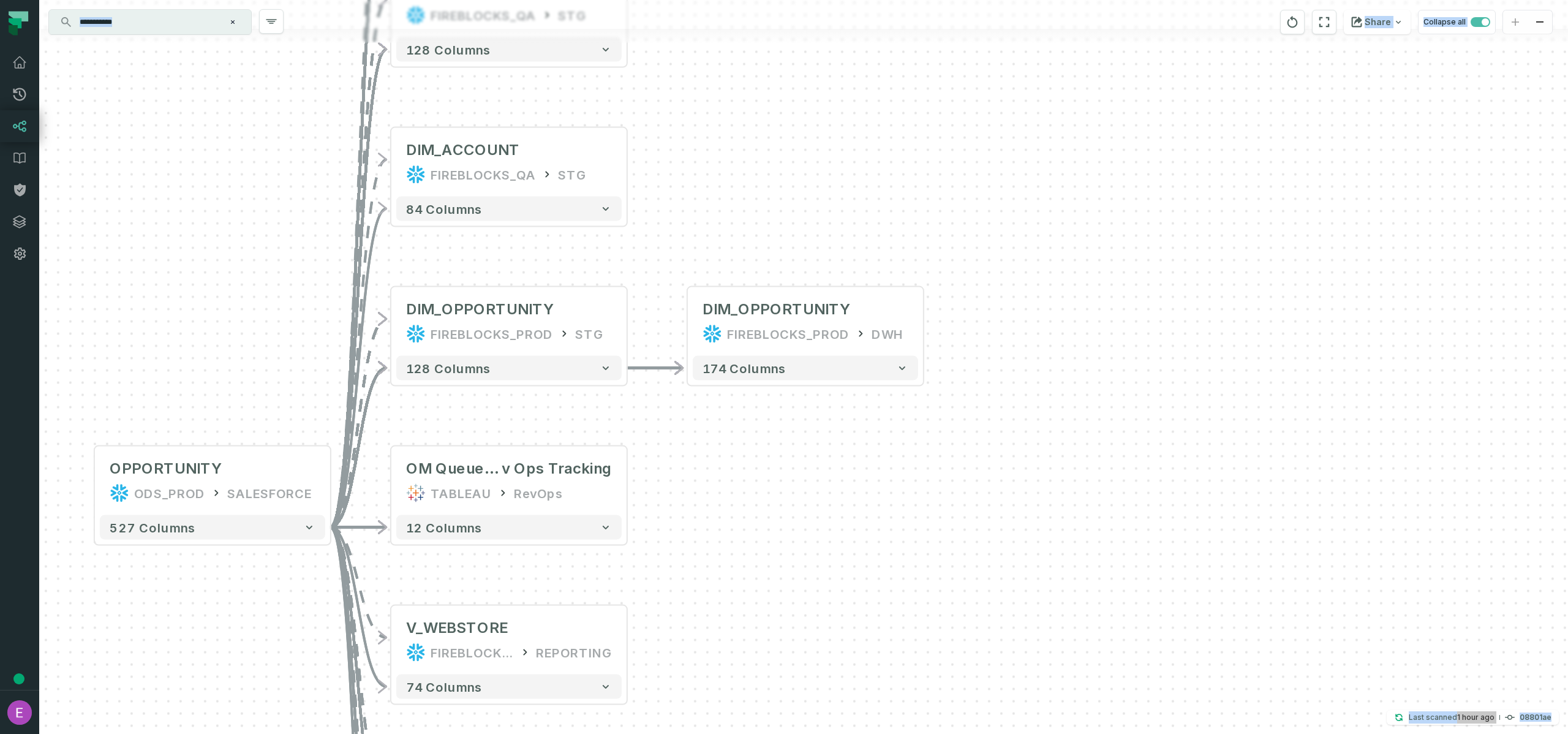
drag, startPoint x: 1203, startPoint y: 250, endPoint x: 1682, endPoint y: 124, distance: 495.3
click at [1567, 124] on html "**********" at bounding box center [784, 367] width 1568 height 734
click at [690, 319] on button "-" at bounding box center [687, 319] width 22 height 22
click at [690, 319] on button "+" at bounding box center [687, 319] width 22 height 22
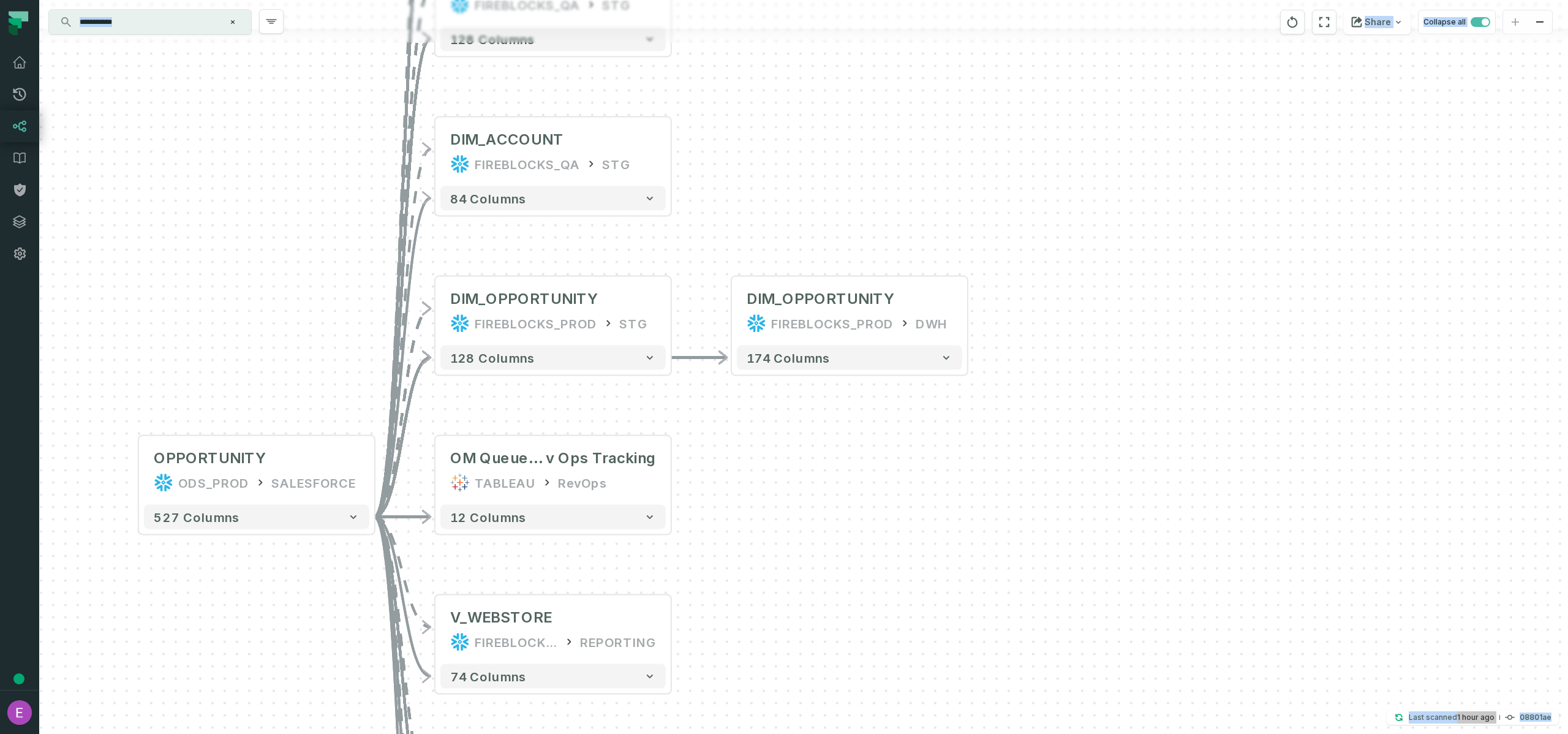
drag, startPoint x: 1183, startPoint y: 331, endPoint x: 1383, endPoint y: 262, distance: 211.6
click at [1383, 263] on div "- DIM_OPPORTUNITY FIREBLOCKS_PROD DWH + 174 columns - SF_OPPORTUNITY FIREBLOCKS…" at bounding box center [803, 367] width 1529 height 734
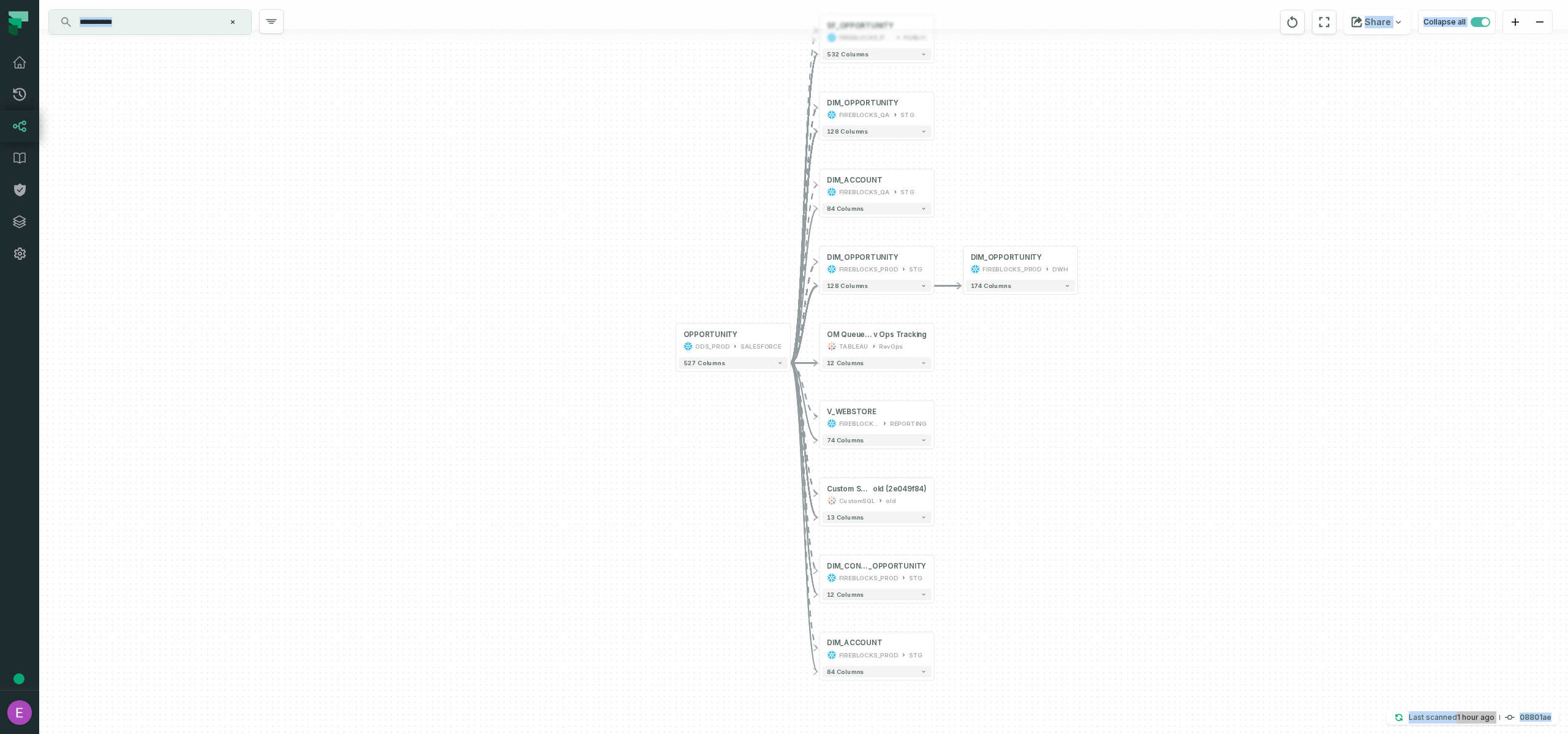
drag, startPoint x: 1383, startPoint y: 262, endPoint x: 1203, endPoint y: 269, distance: 180.1
click at [1203, 269] on div "- DIM_OPPORTUNITY FIREBLOCKS_PROD DWH + 174 columns - SF_OPPORTUNITY FIREBLOCKS…" at bounding box center [803, 367] width 1529 height 734
click at [1298, 403] on div "- DIM_OPPORTUNITY FIREBLOCKS_PROD DWH + 174 columns - SF_OPPORTUNITY FIREBLOCKS…" at bounding box center [803, 367] width 1529 height 734
click at [1460, 715] on relative-time "[DATE] 11:34:24 AM" at bounding box center [1476, 717] width 37 height 9
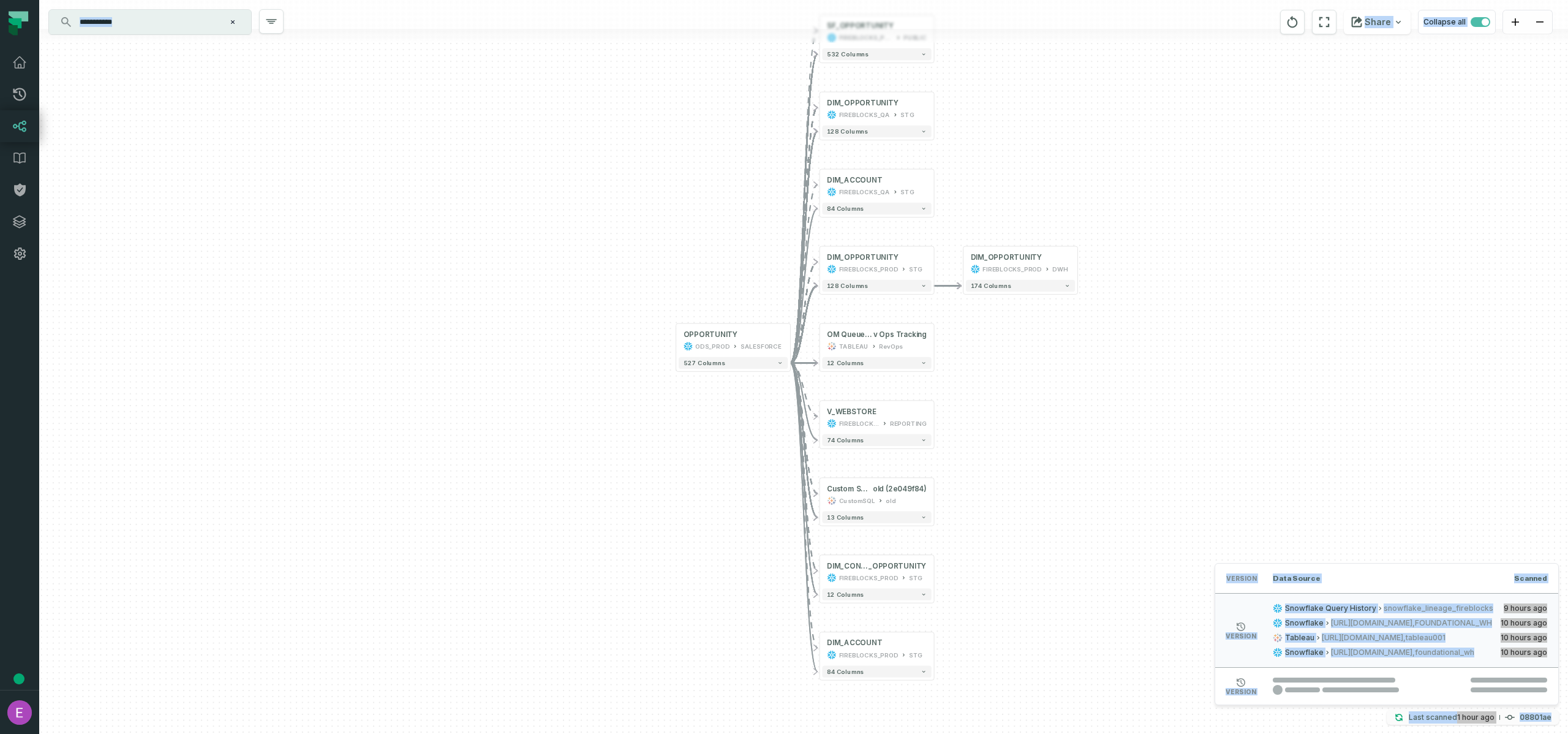
click at [1460, 715] on relative-time "[DATE] 11:34:24 AM" at bounding box center [1476, 717] width 37 height 9
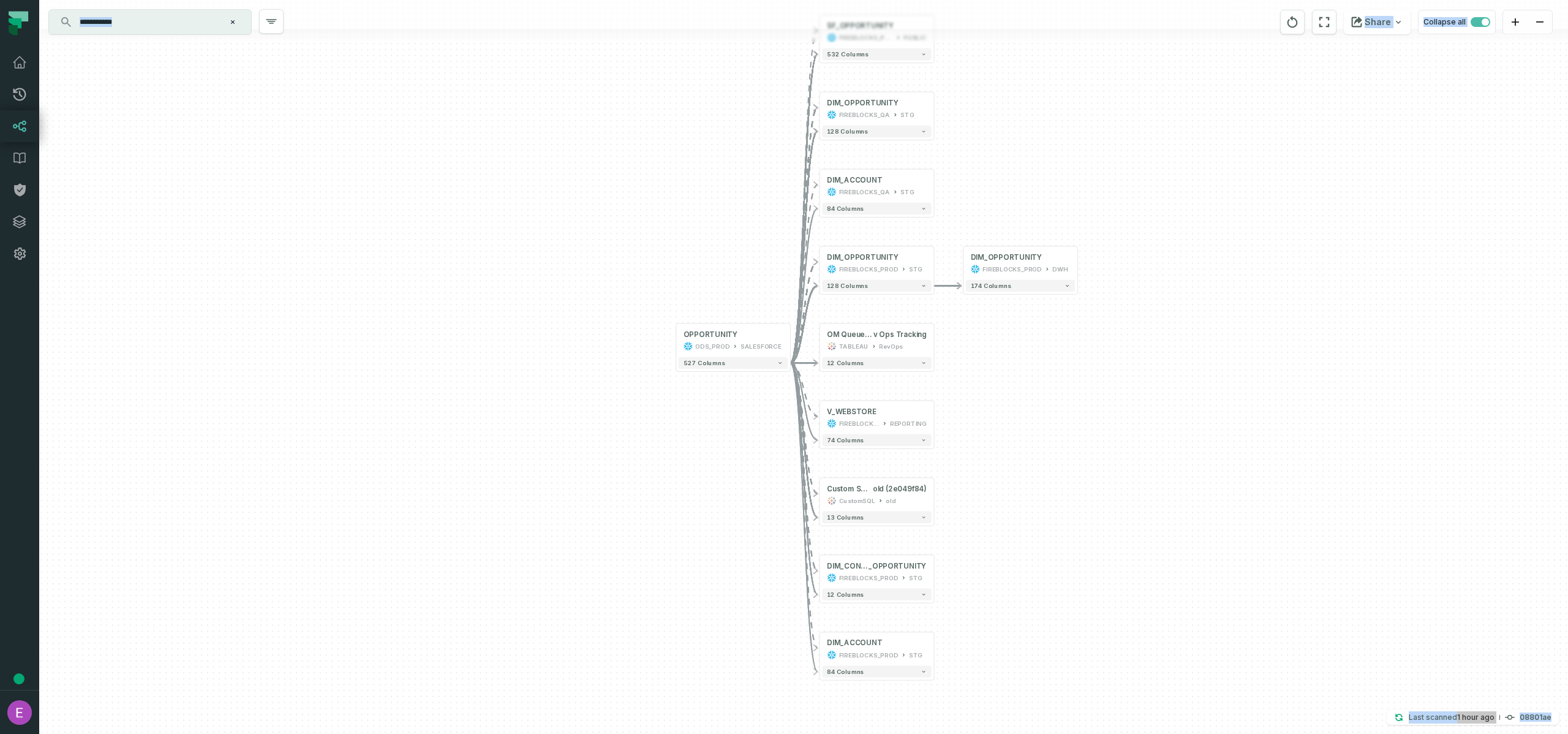
click at [1476, 542] on div "- DIM_OPPORTUNITY FIREBLOCKS_PROD DWH + 174 columns - SF_OPPORTUNITY FIREBLOCKS…" at bounding box center [803, 367] width 1529 height 734
click at [1494, 437] on div "- DIM_OPPORTUNITY FIREBLOCKS_PROD DWH + 174 columns - SF_OPPORTUNITY FIREBLOCKS…" at bounding box center [803, 367] width 1529 height 734
click at [138, 6] on div at bounding box center [803, 14] width 1529 height 28
click at [138, 24] on input "**********" at bounding box center [149, 22] width 153 height 19
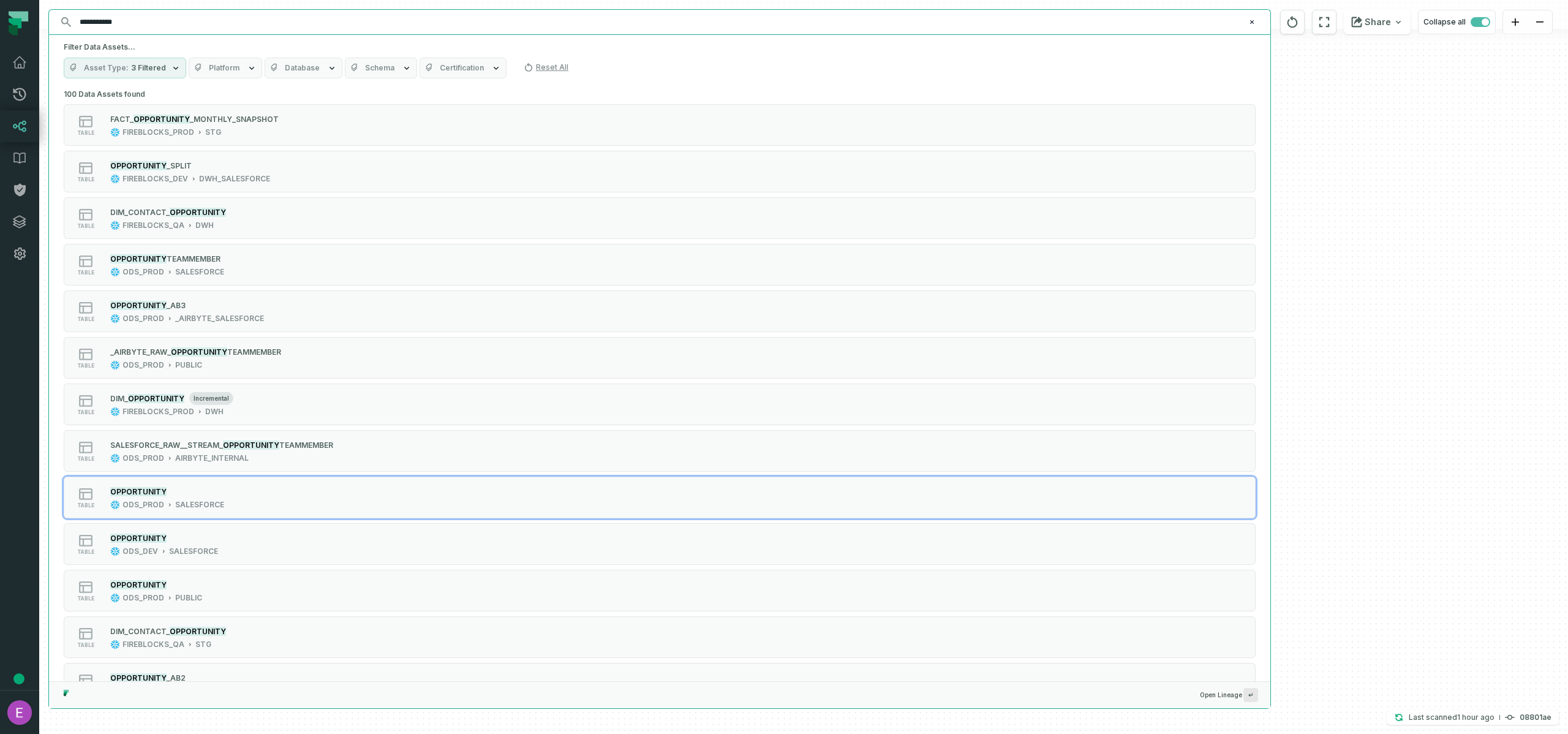
click at [138, 24] on input "**********" at bounding box center [658, 22] width 1172 height 19
click at [1401, 162] on div "- DIM_OPPORTUNITY FIREBLOCKS_PROD DWH + 174 columns - SF_OPPORTUNITY FIREBLOCKS…" at bounding box center [803, 367] width 1529 height 734
